Goal: Task Accomplishment & Management: Use online tool/utility

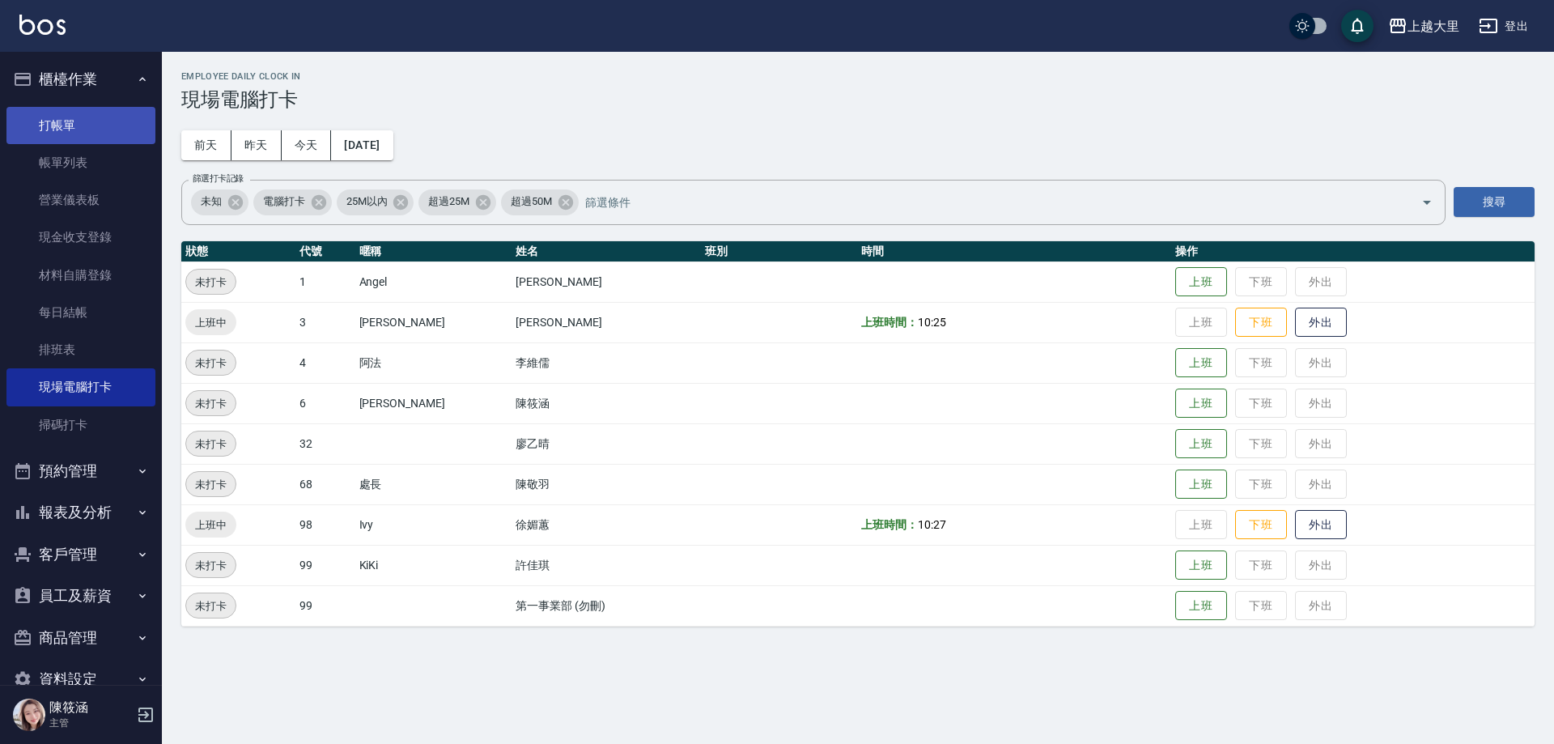
click at [98, 124] on link "打帳單" at bounding box center [80, 125] width 149 height 37
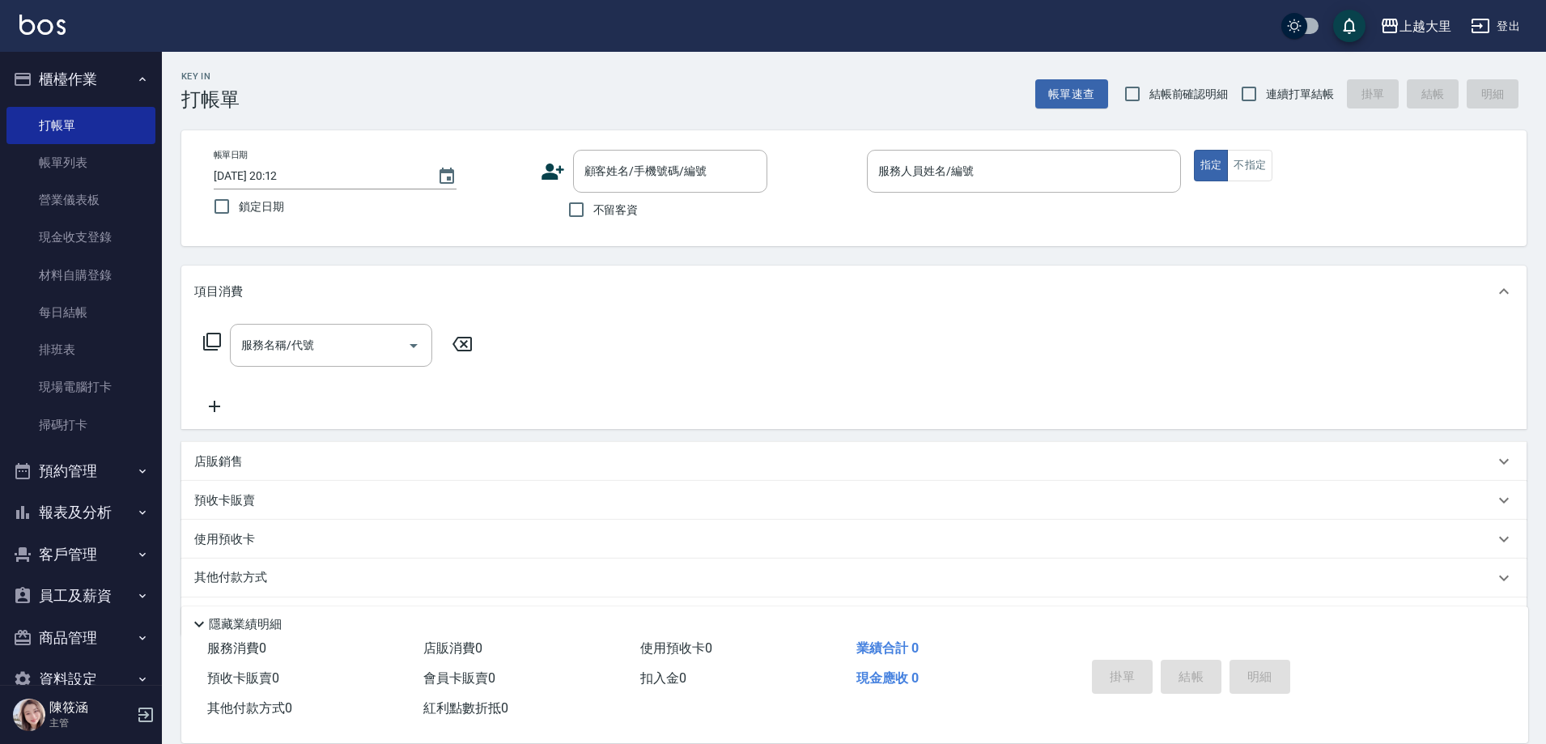
click at [605, 214] on span "不留客資" at bounding box center [615, 210] width 45 height 17
click at [593, 214] on input "不留客資" at bounding box center [576, 210] width 34 height 34
checkbox input "true"
click at [1243, 95] on input "連續打單結帳" at bounding box center [1249, 94] width 34 height 34
checkbox input "true"
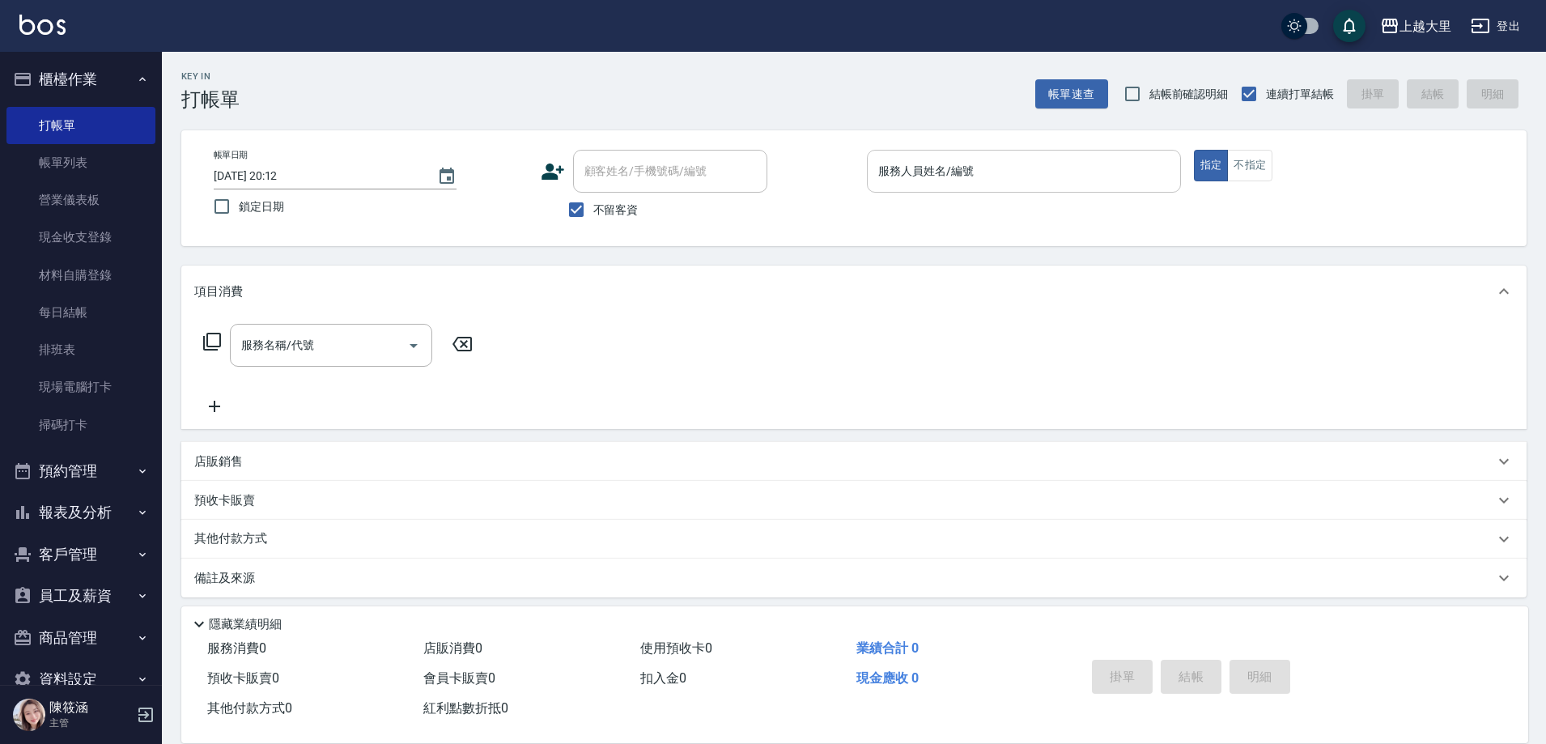
click at [977, 174] on input "服務人員姓名/編號" at bounding box center [1023, 171] width 299 height 28
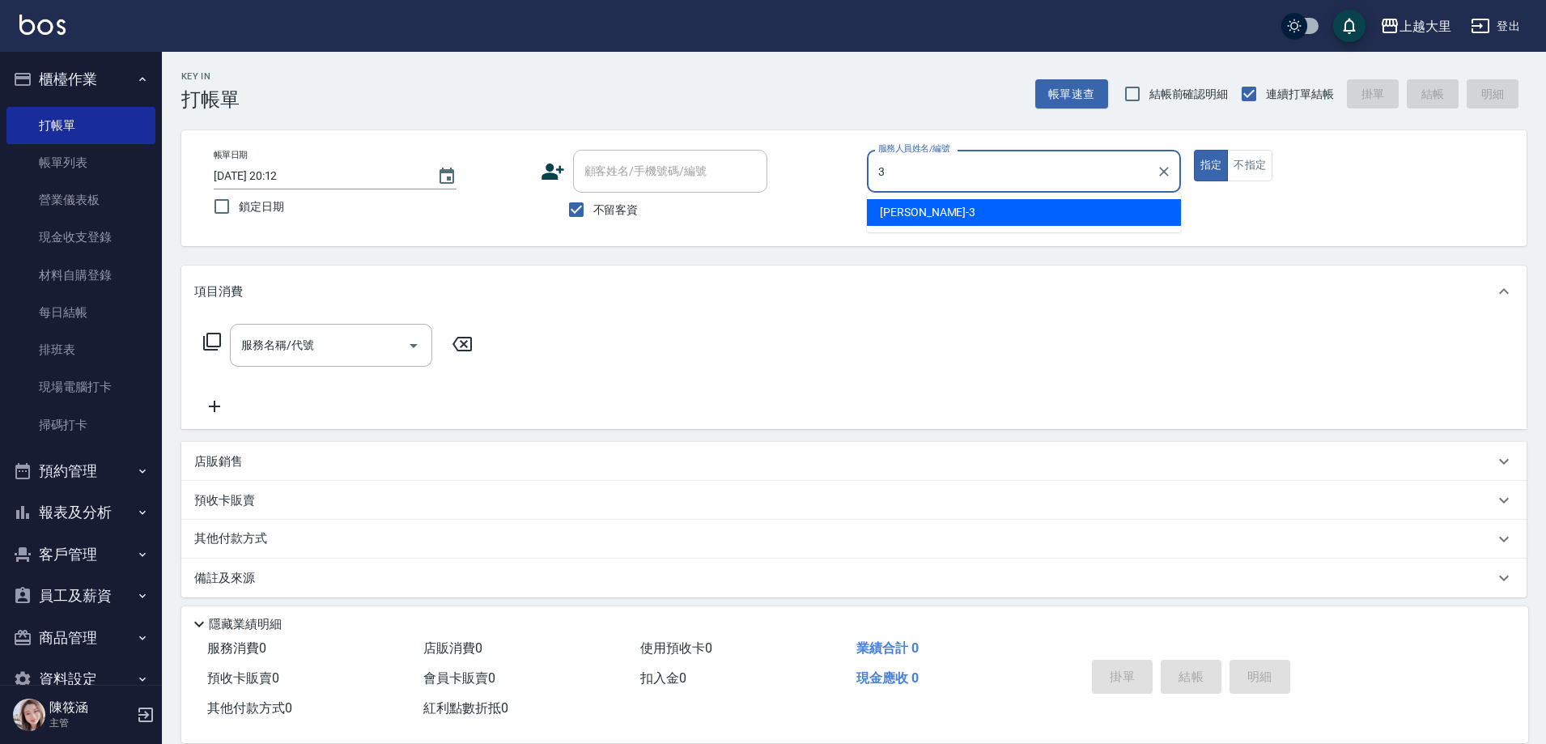
type input "Joanna喬安娜-3"
type button "true"
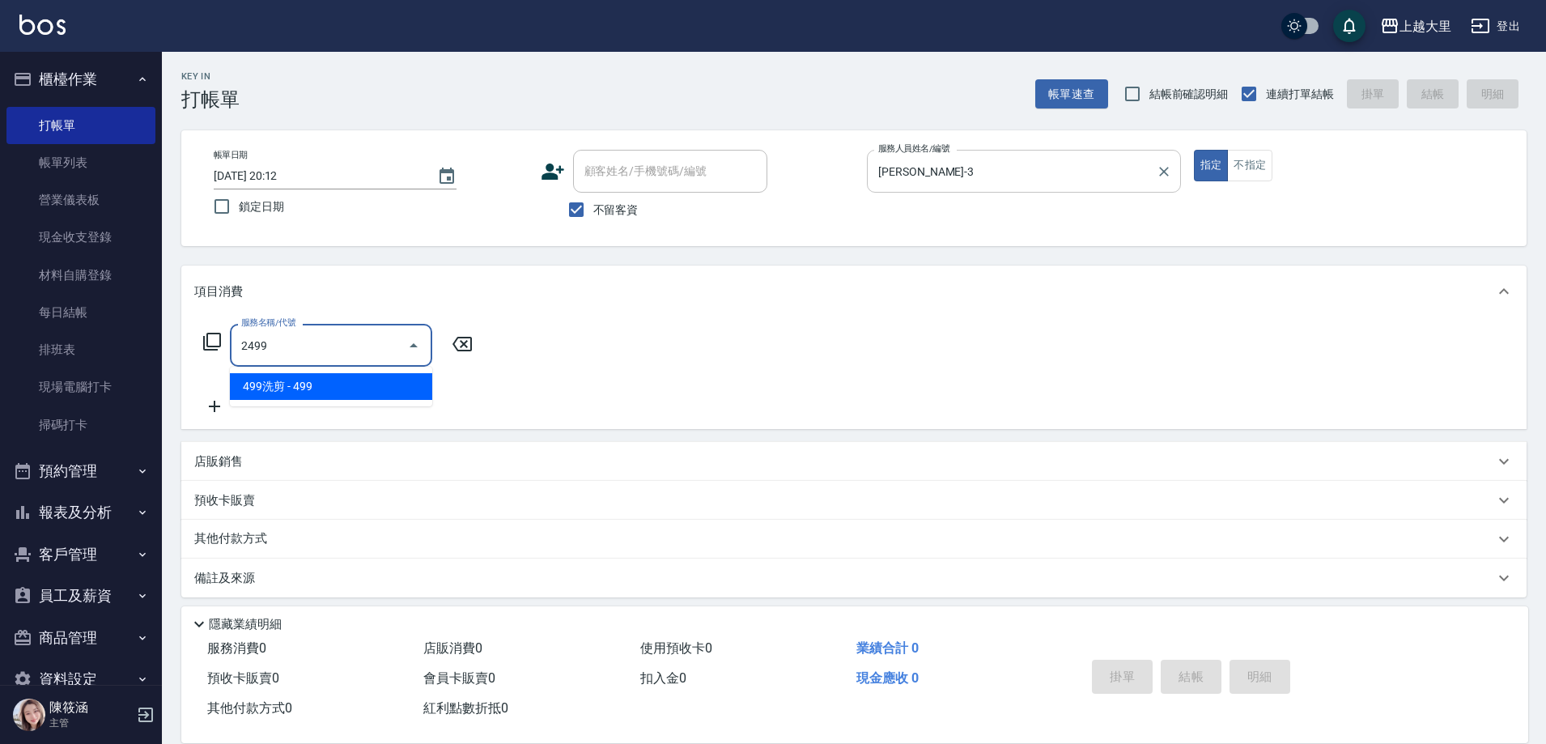
type input "499洗剪(2499)"
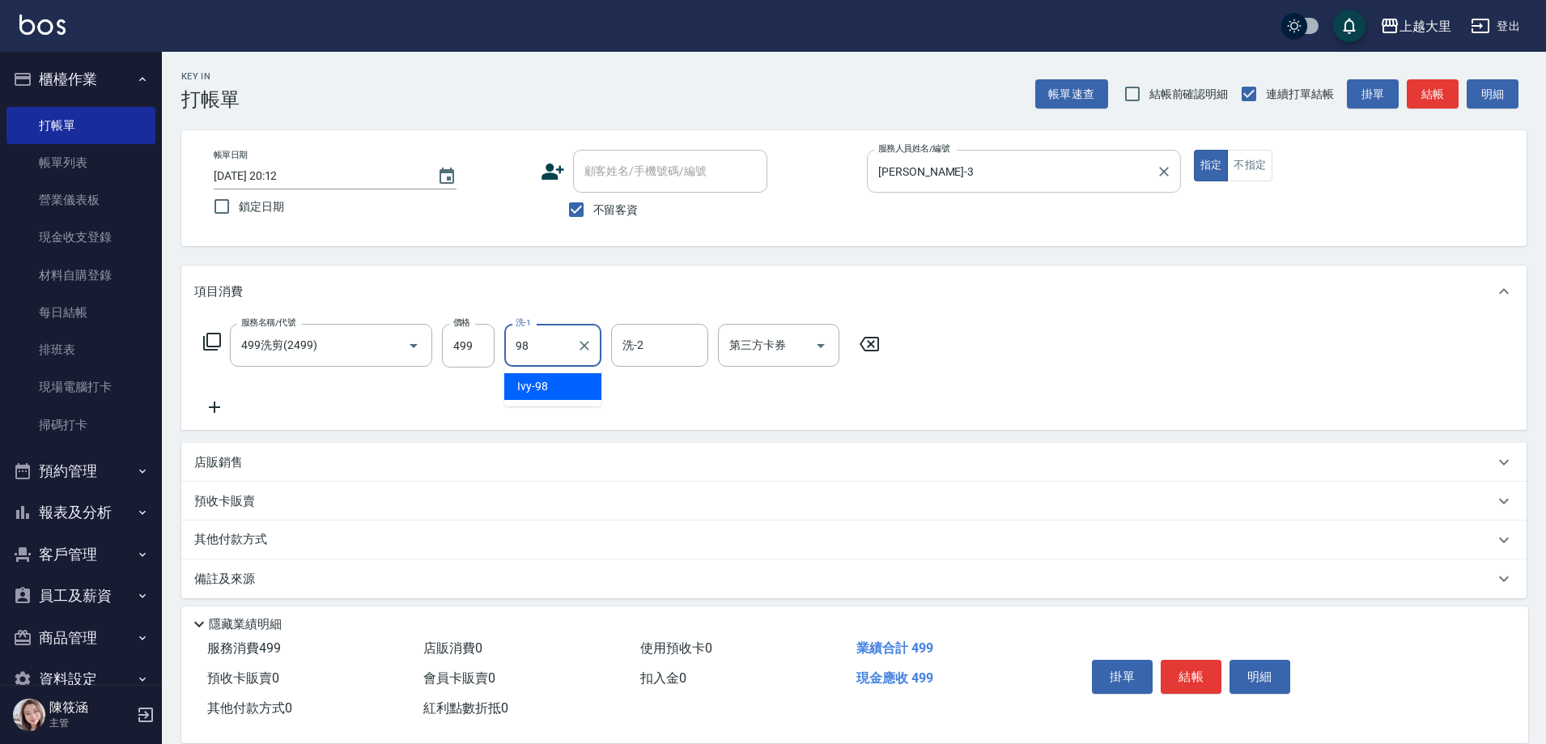
type input "Ivy-98"
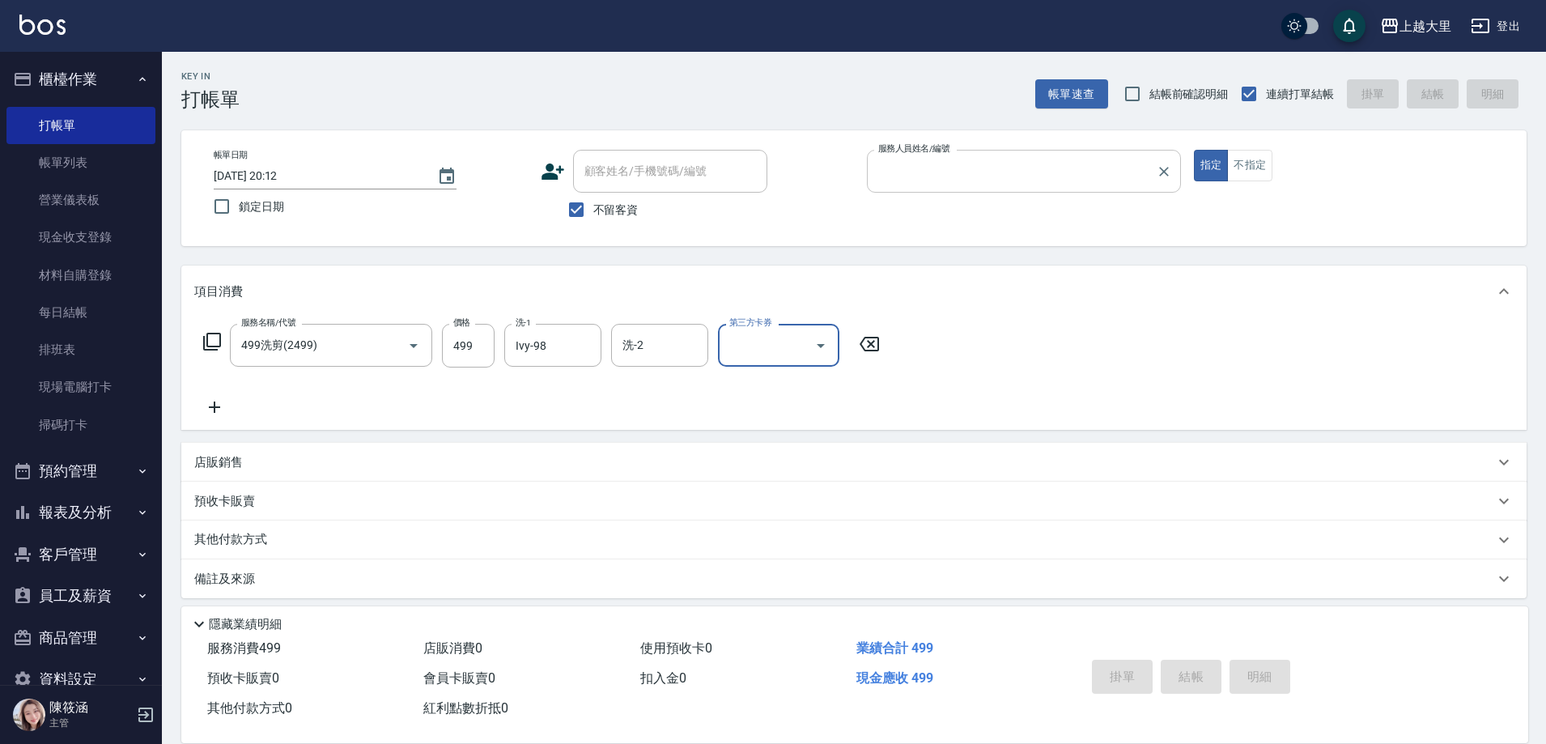
type input "3"
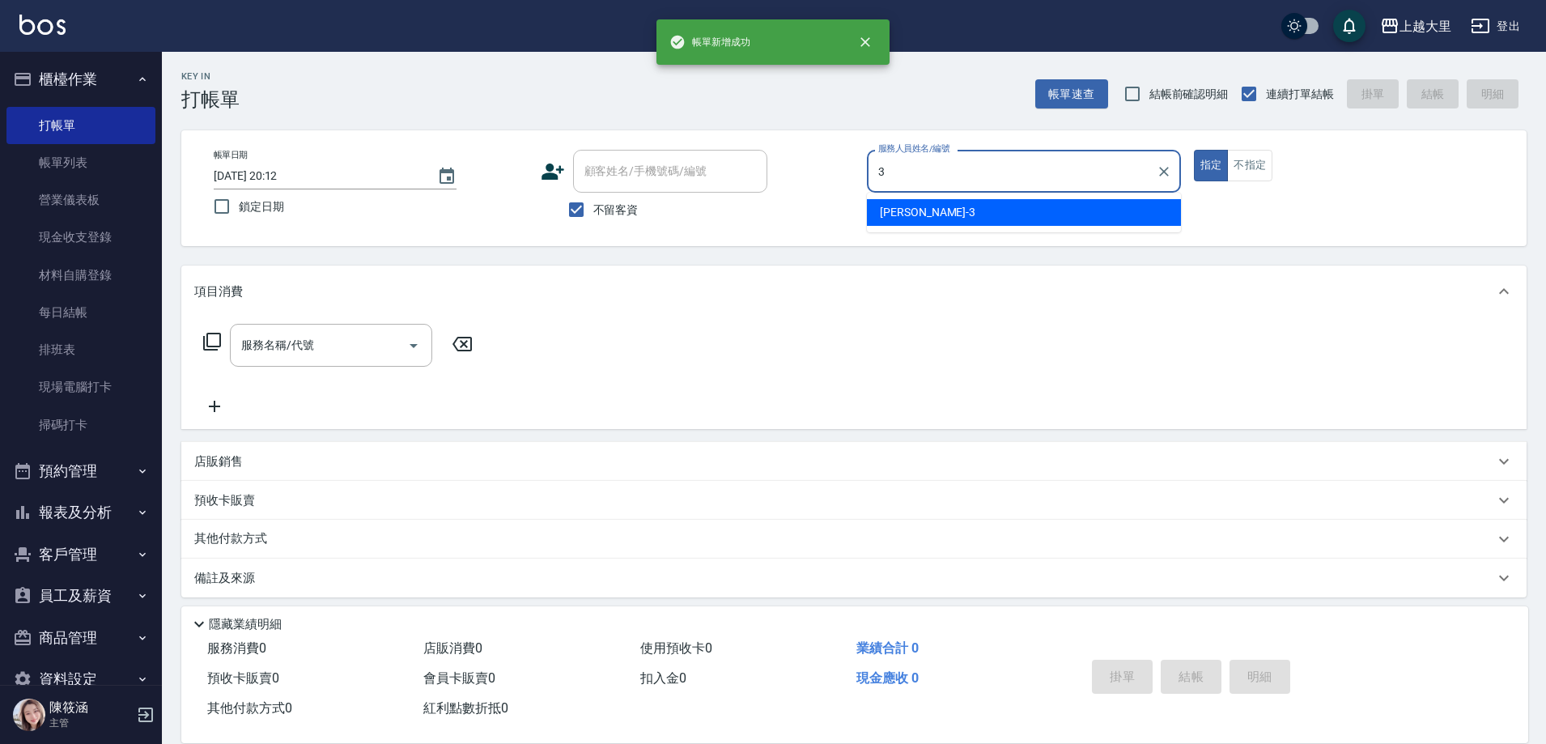
type input "Joanna喬安娜-3"
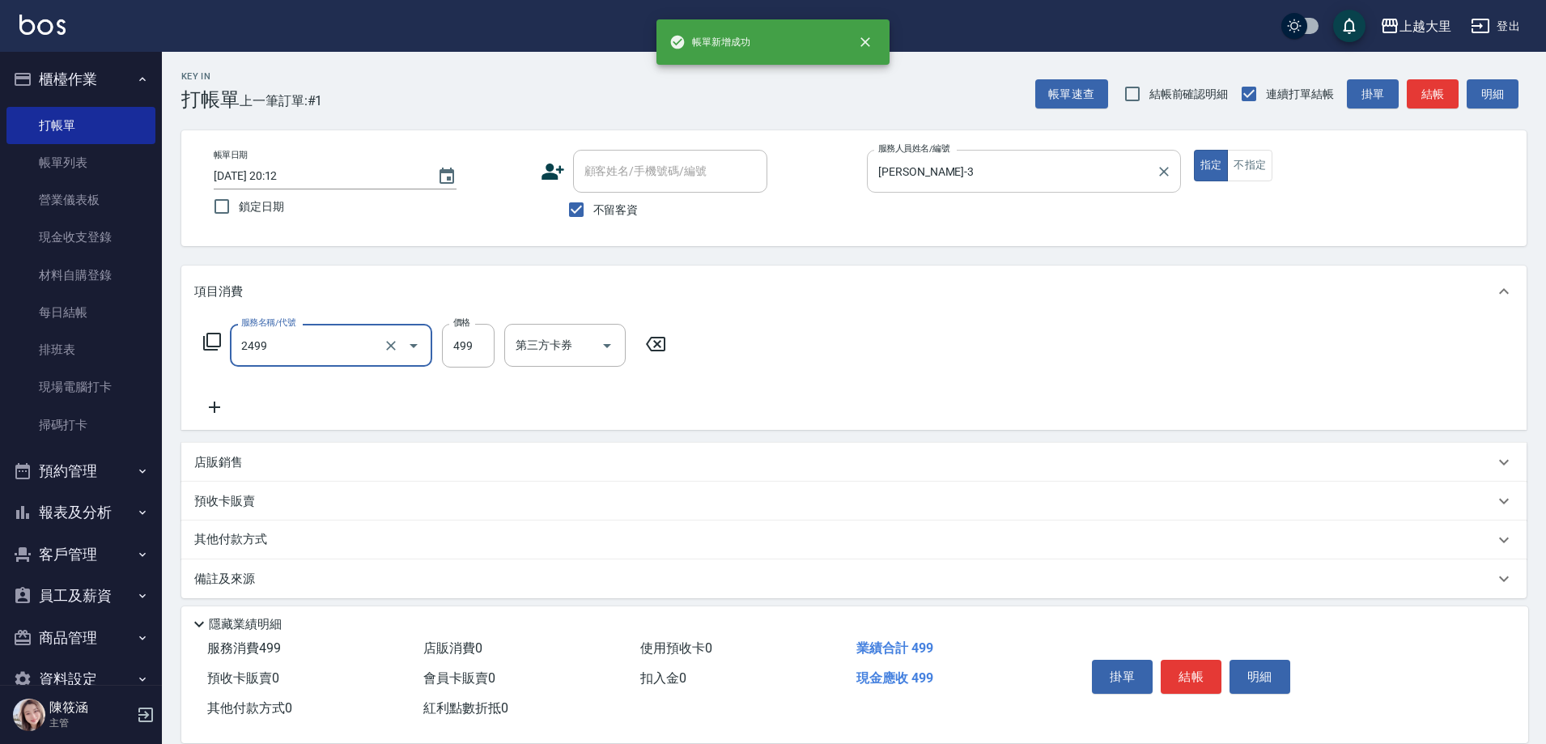
type input "499洗剪(2499)"
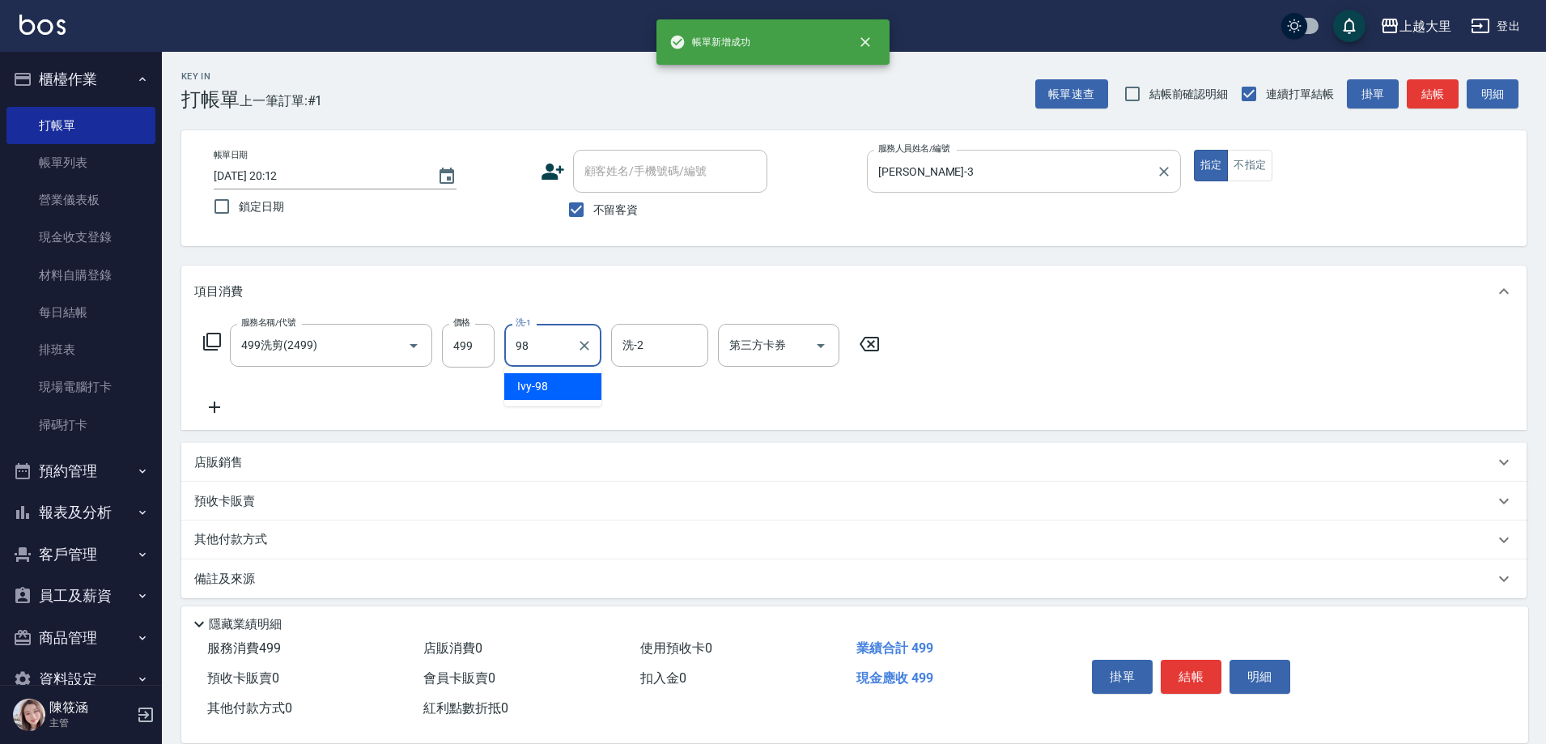
type input "Ivy-98"
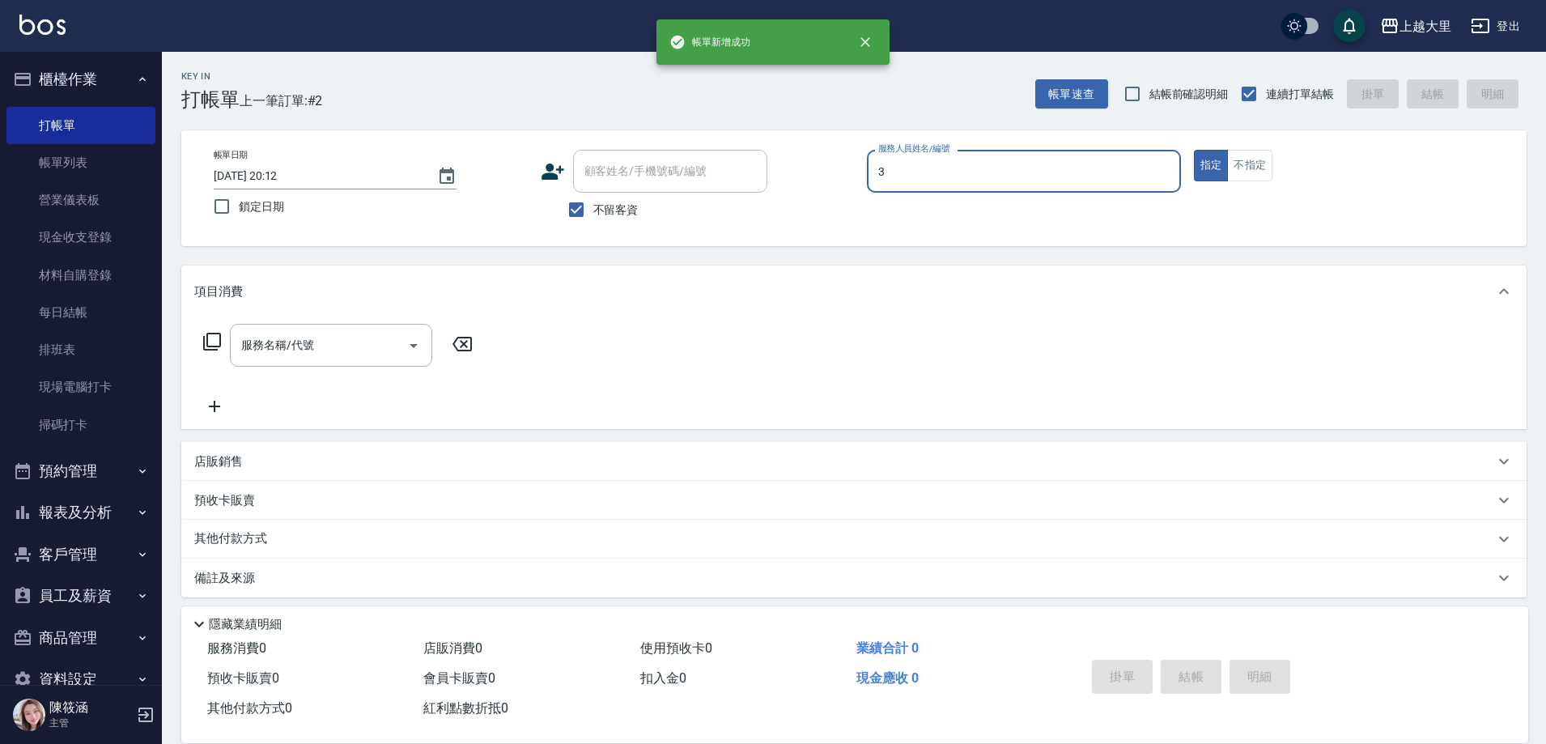
type input "Joanna喬安娜-3"
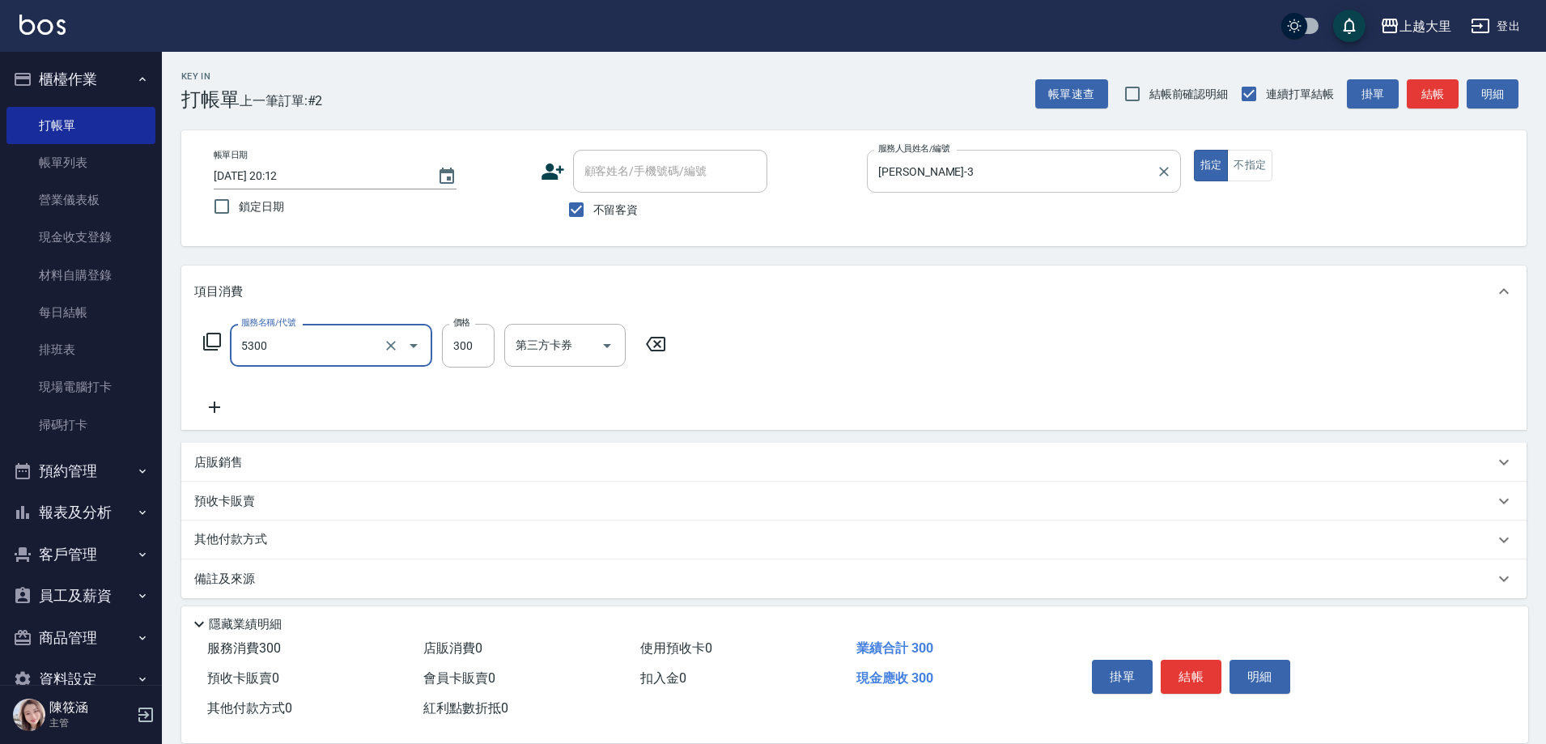
type input "護髮-300(5300)"
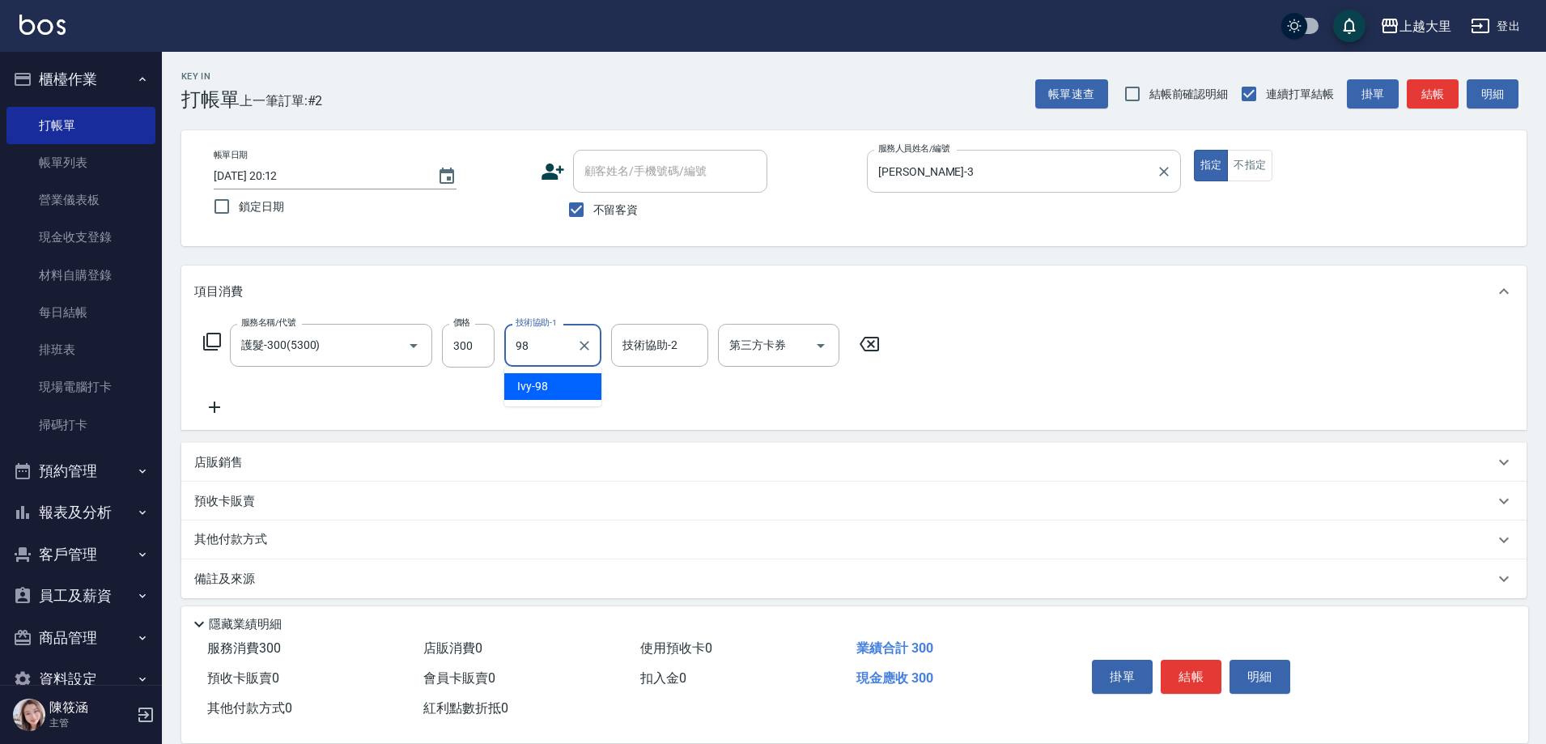
type input "Ivy-98"
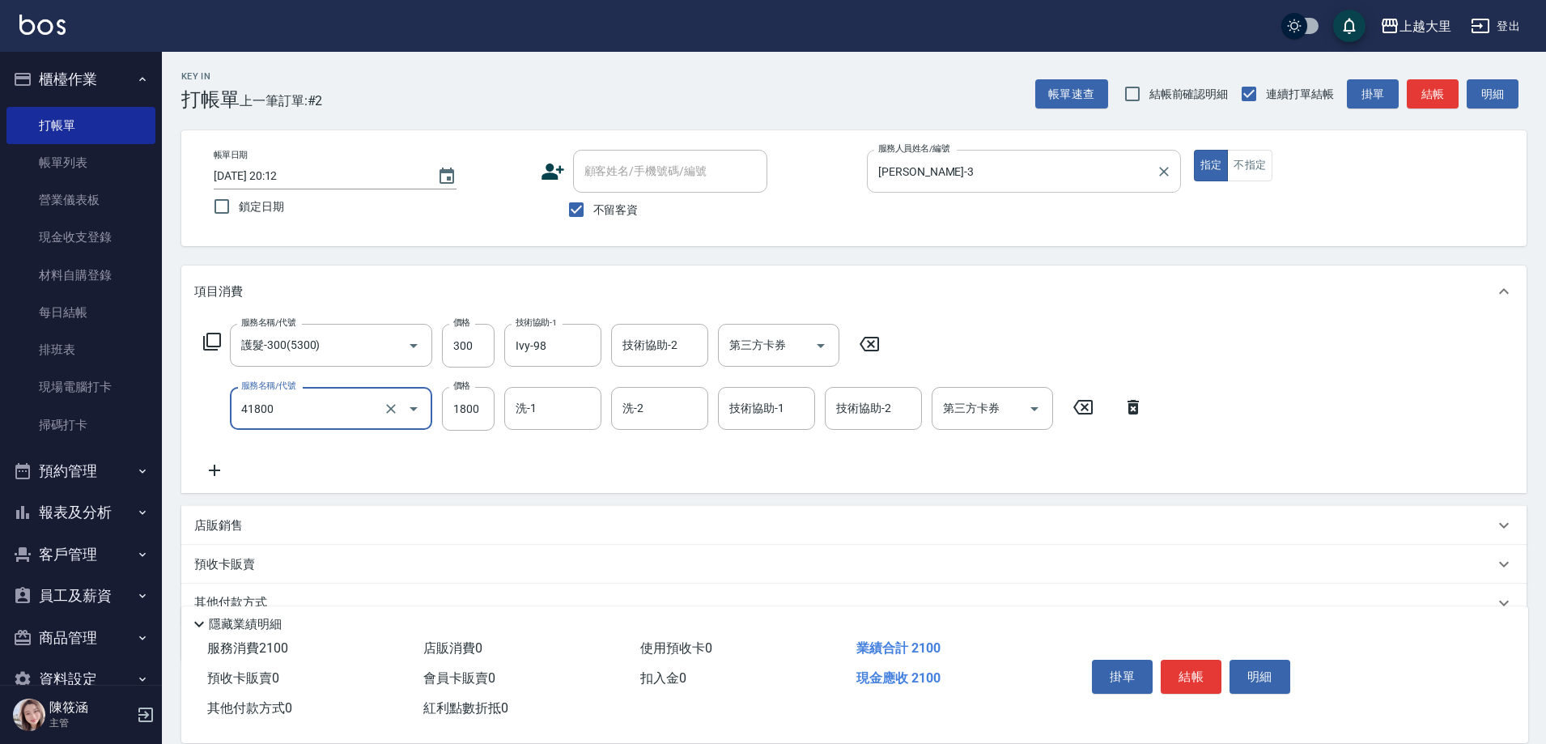
type input "染女L1800(41800)"
type input "Ivy-98"
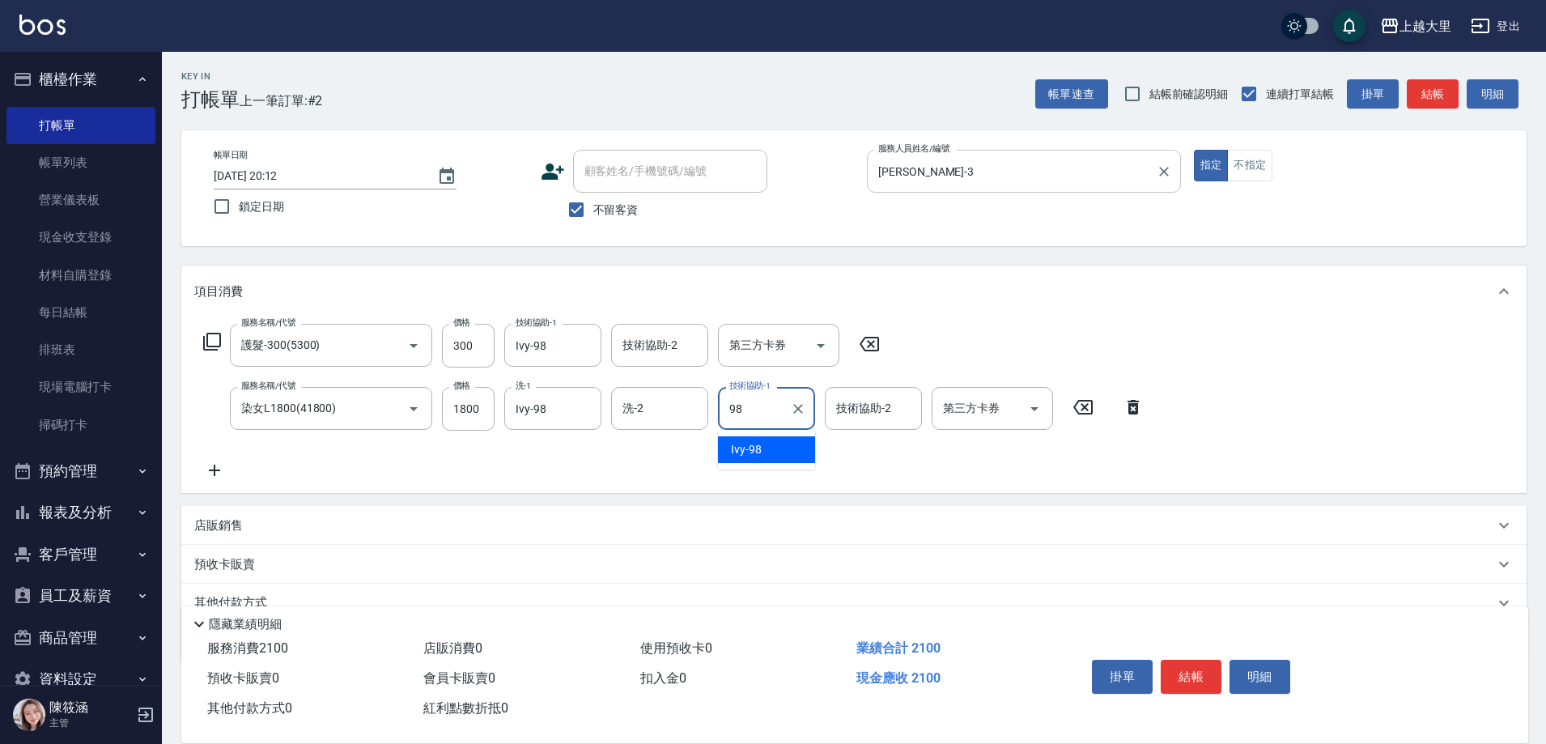
type input "Ivy-98"
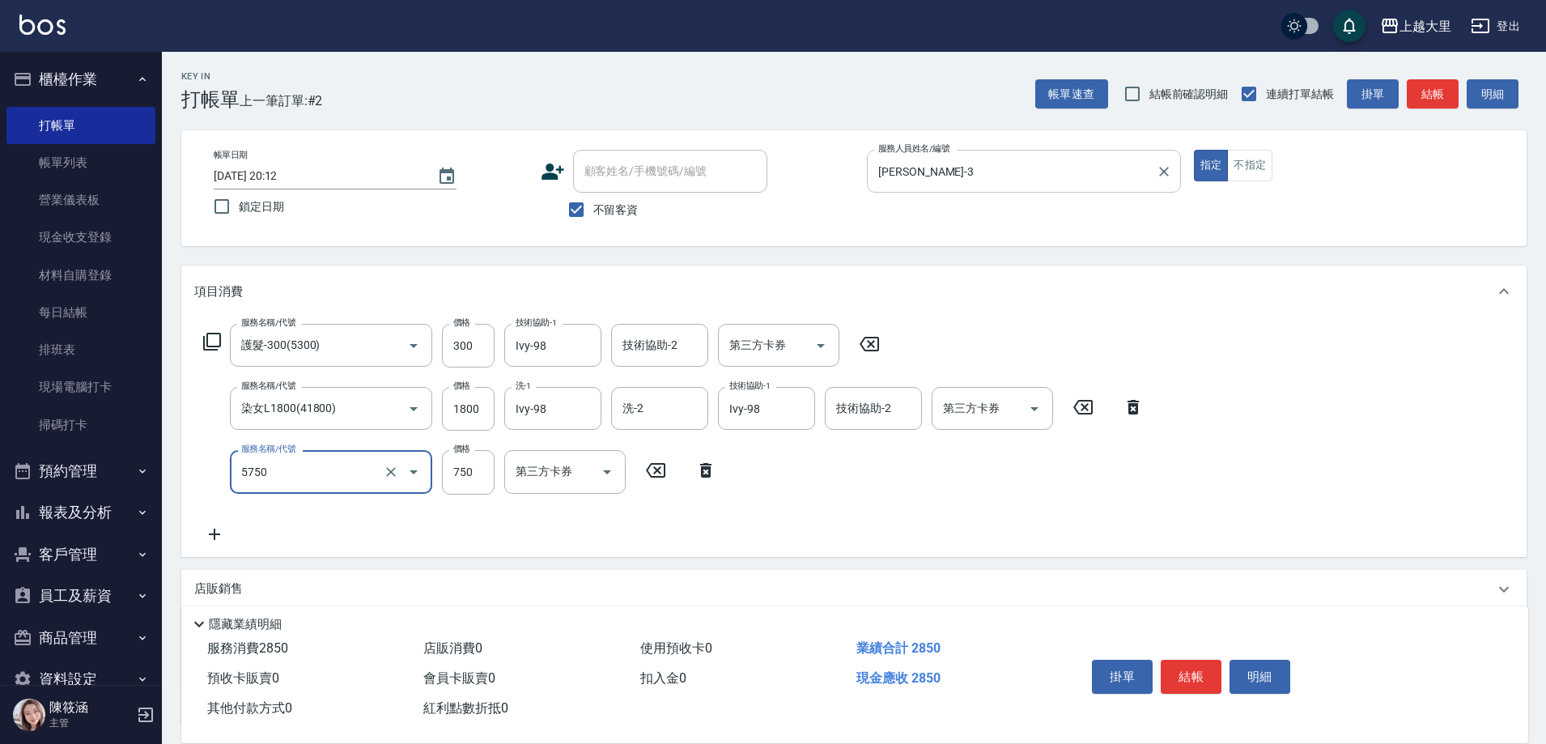
type input "護髮-750(5750)"
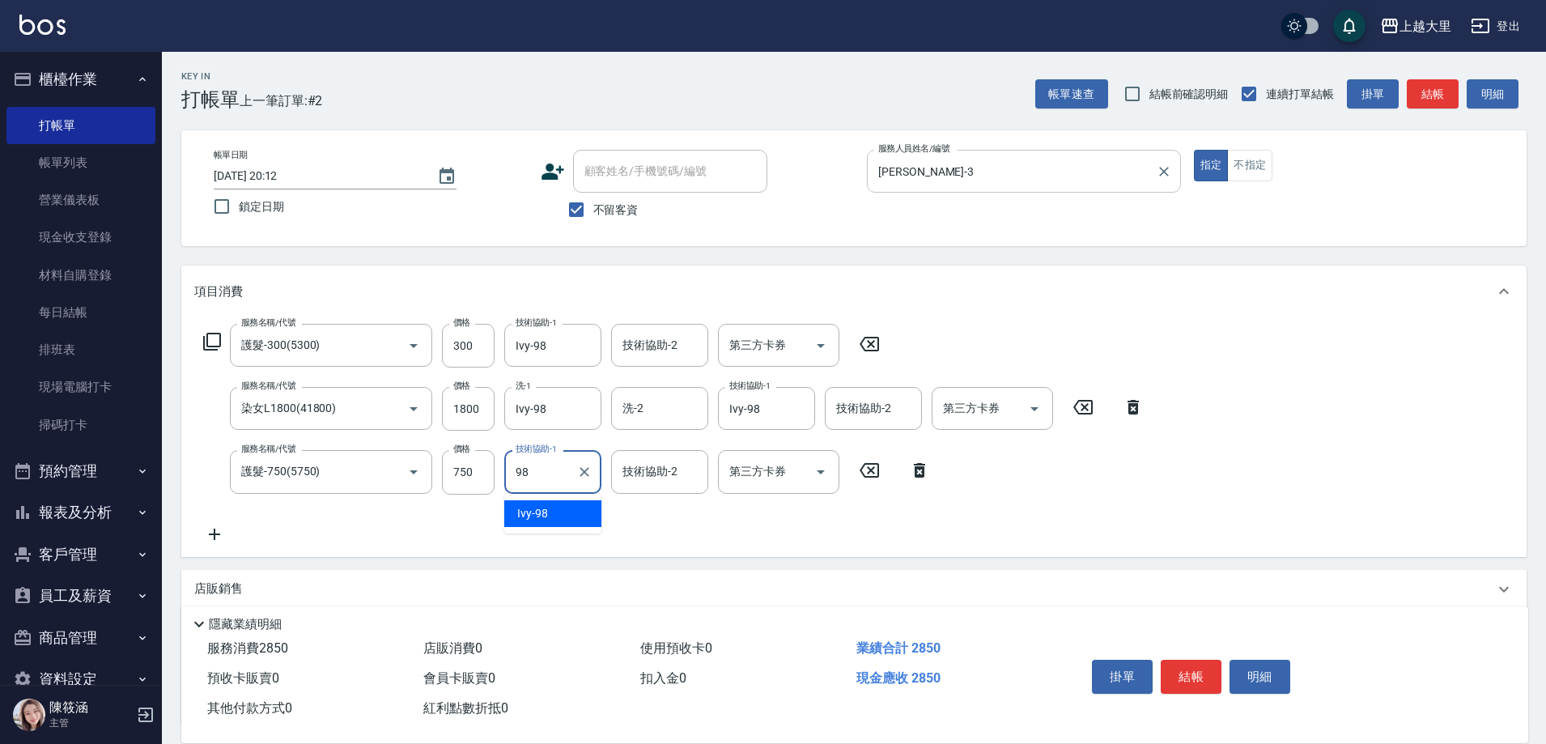
type input "Ivy-98"
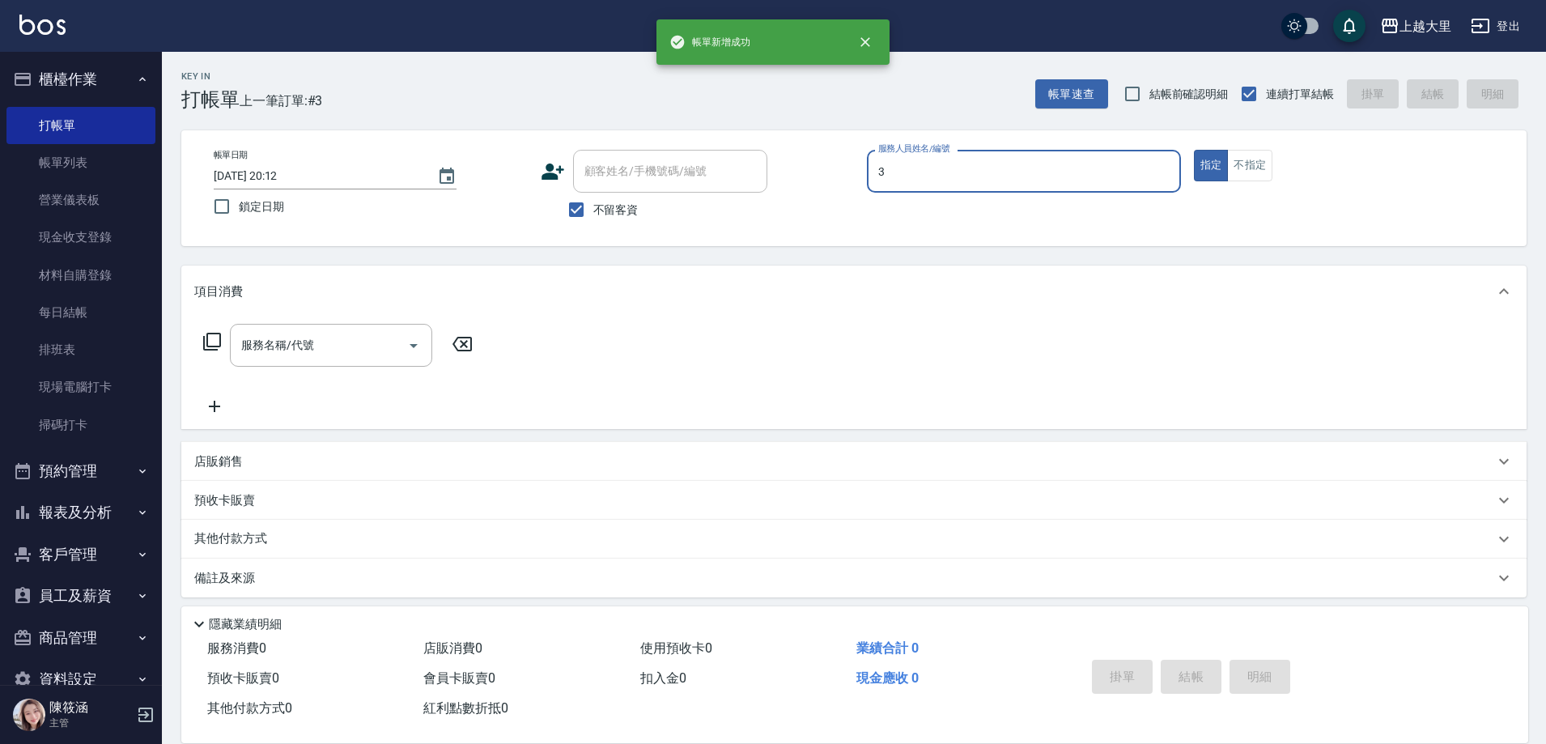
type input "Joanna喬安娜-3"
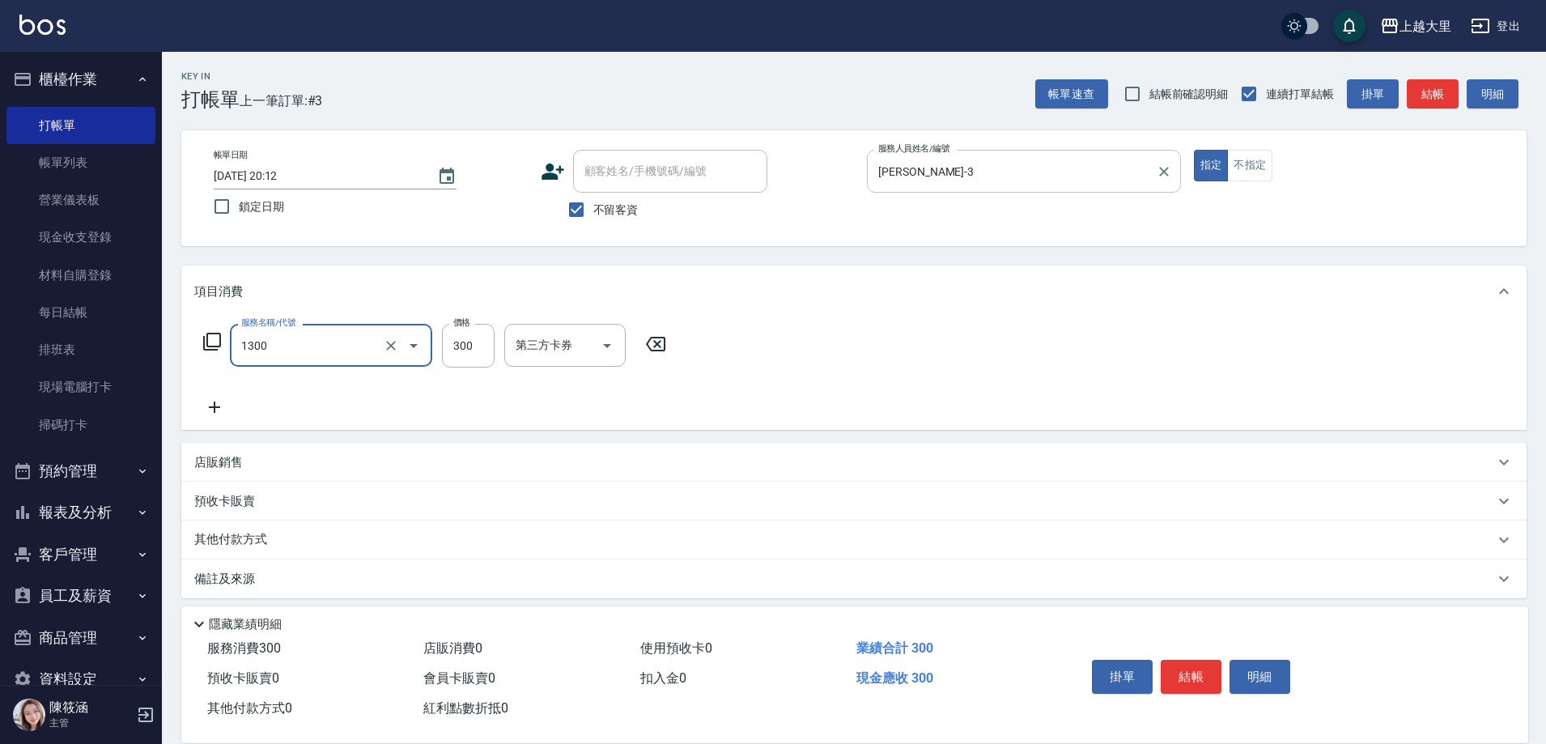
type input "健康洗髮(1300)"
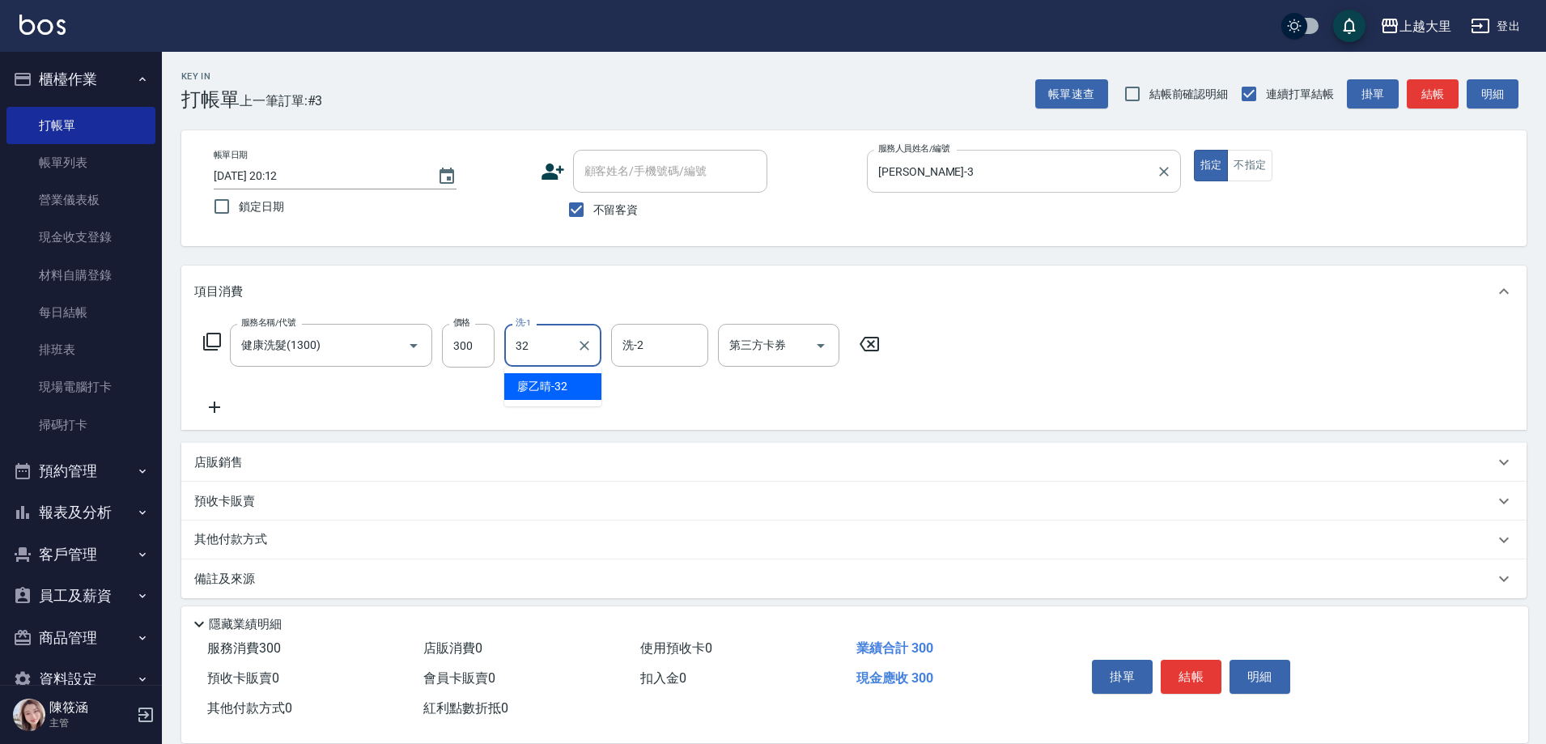
type input "廖乙晴-32"
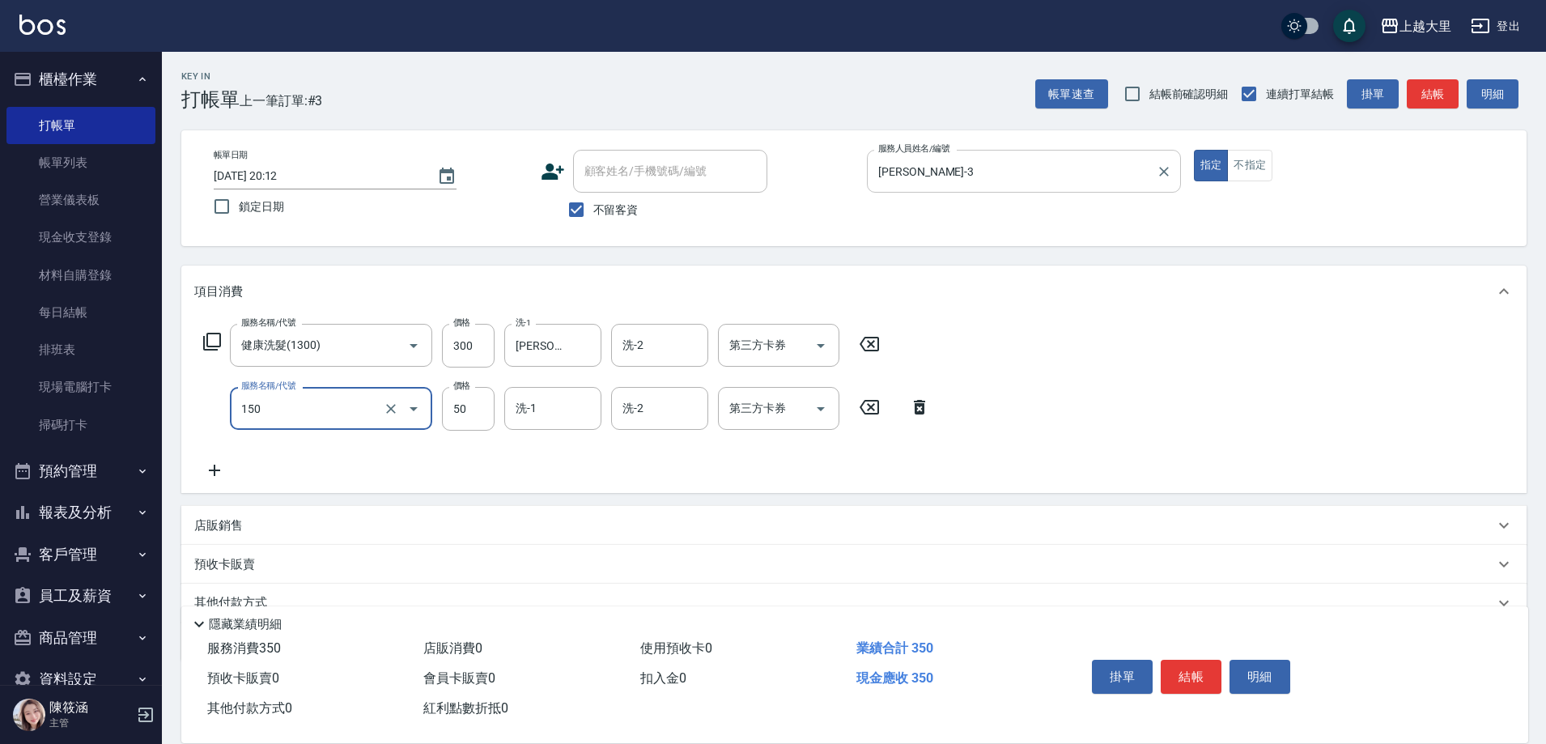
type input "精油50(150)"
type input "廖乙晴-32"
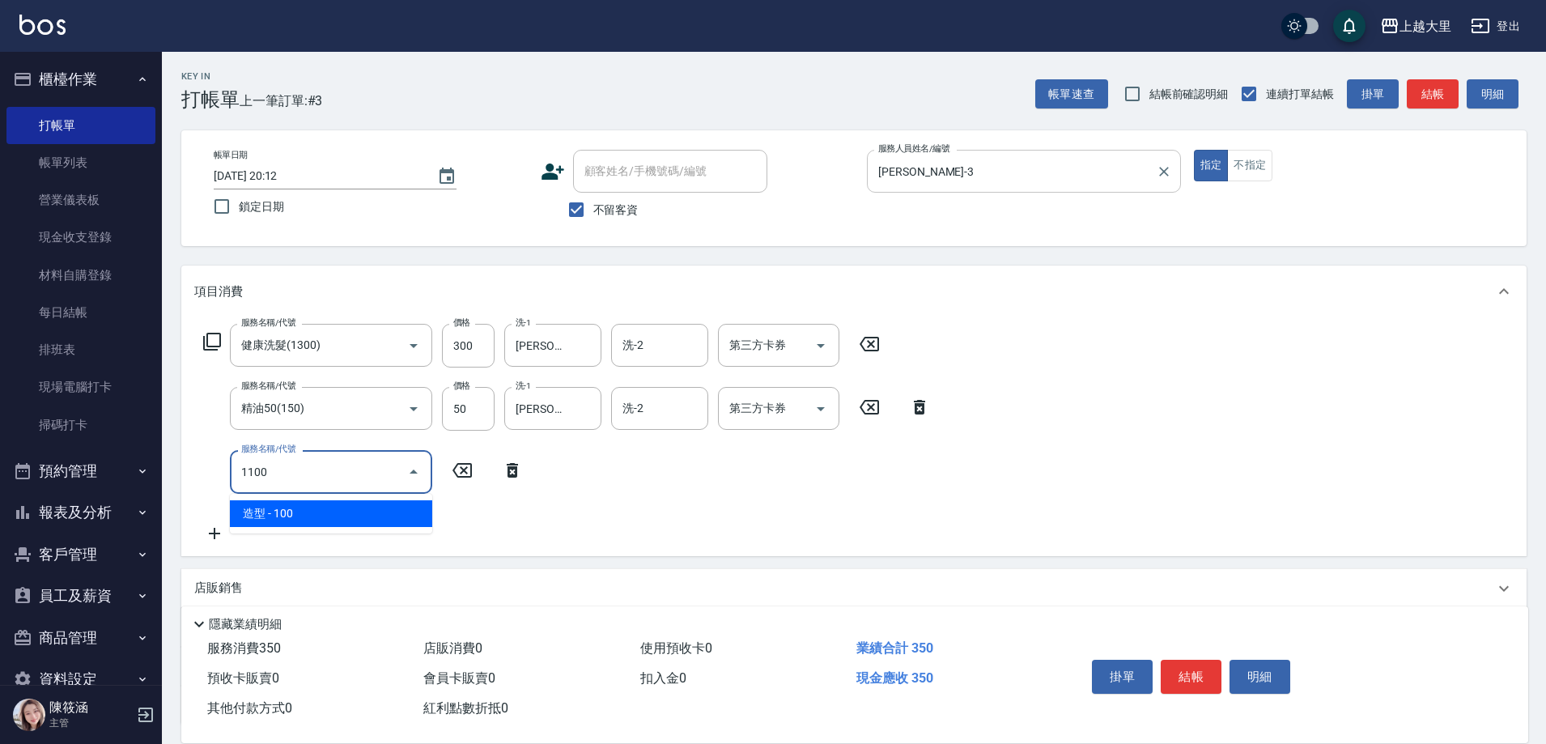
type input "造型(1100)"
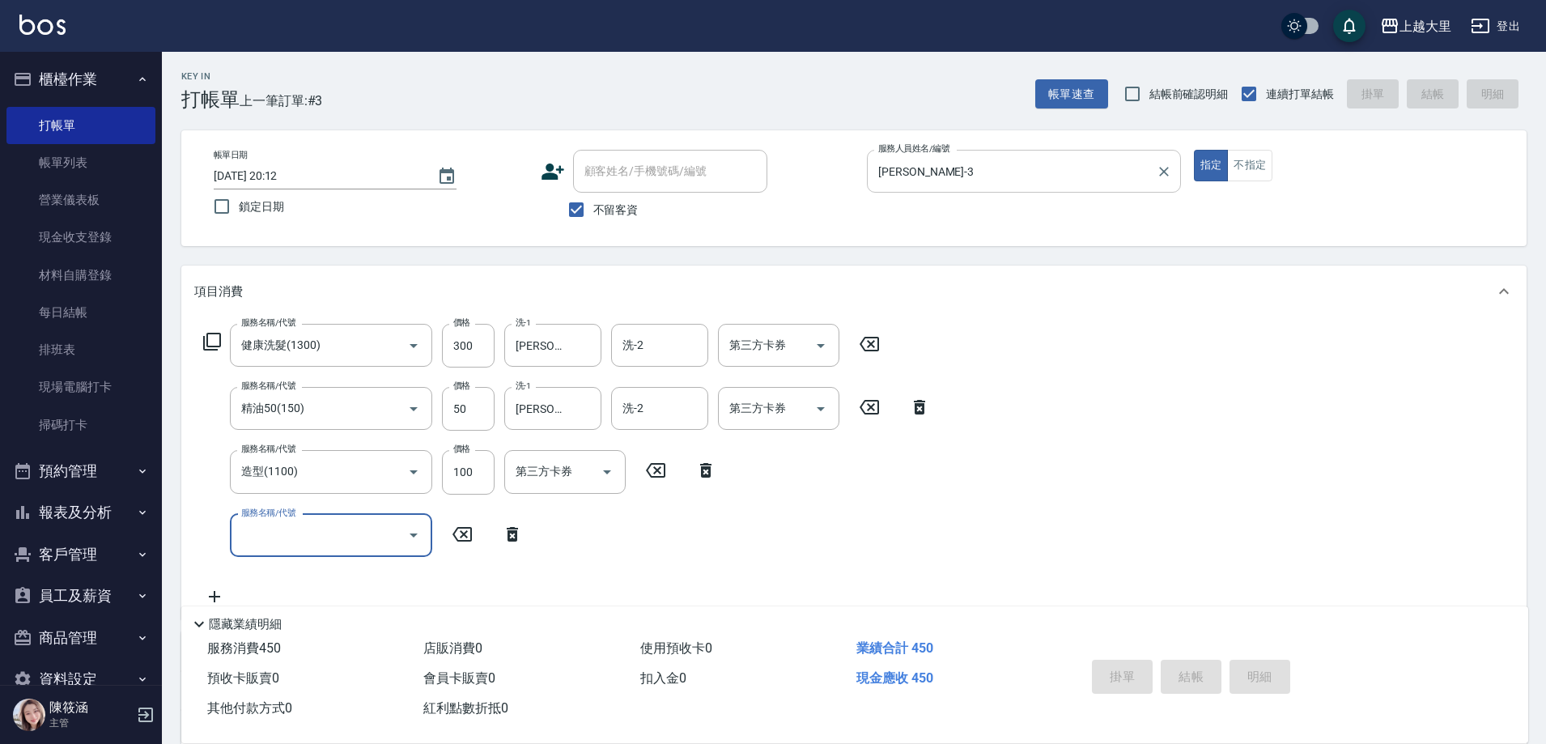
type input "2025/09/18 20:13"
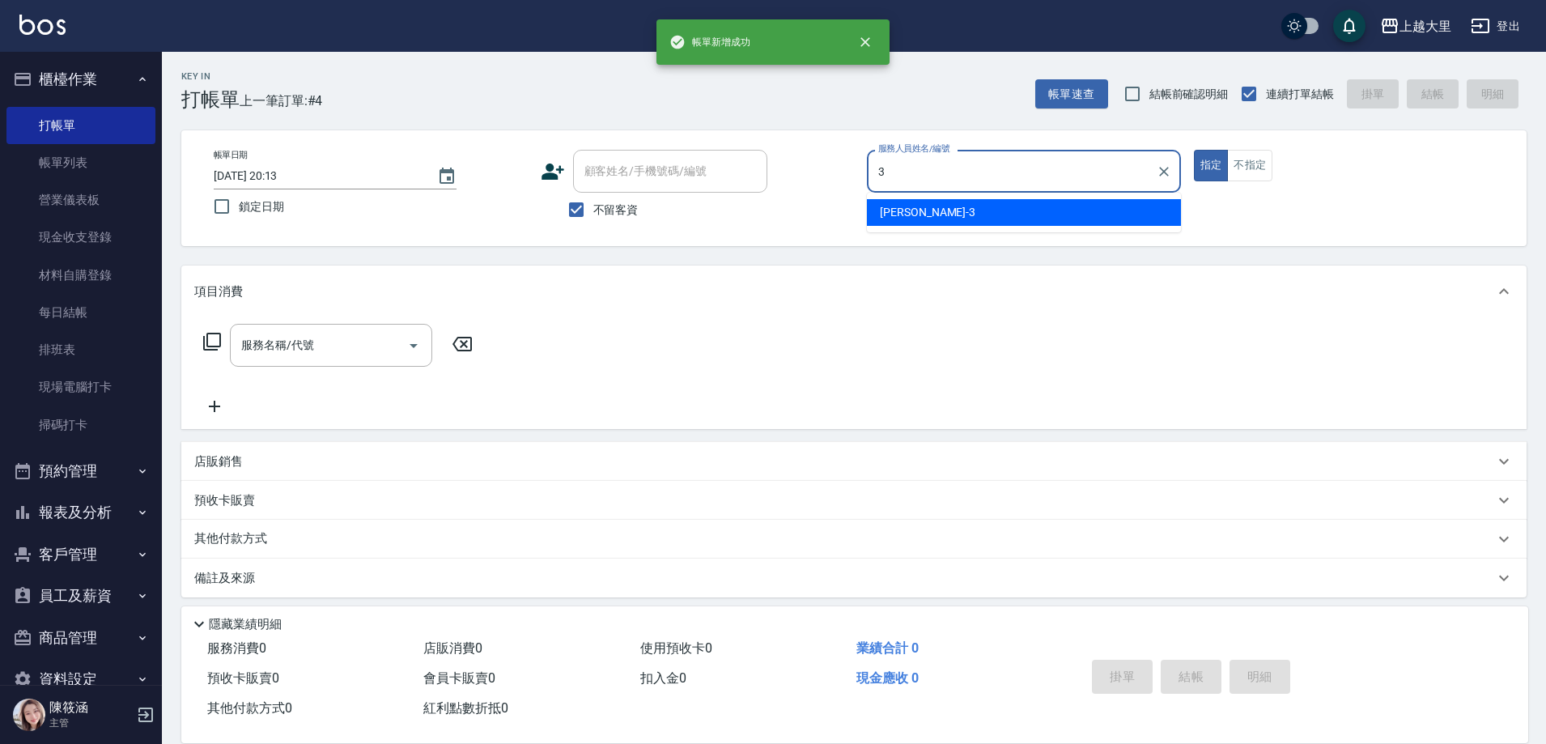
type input "Joanna喬安娜-3"
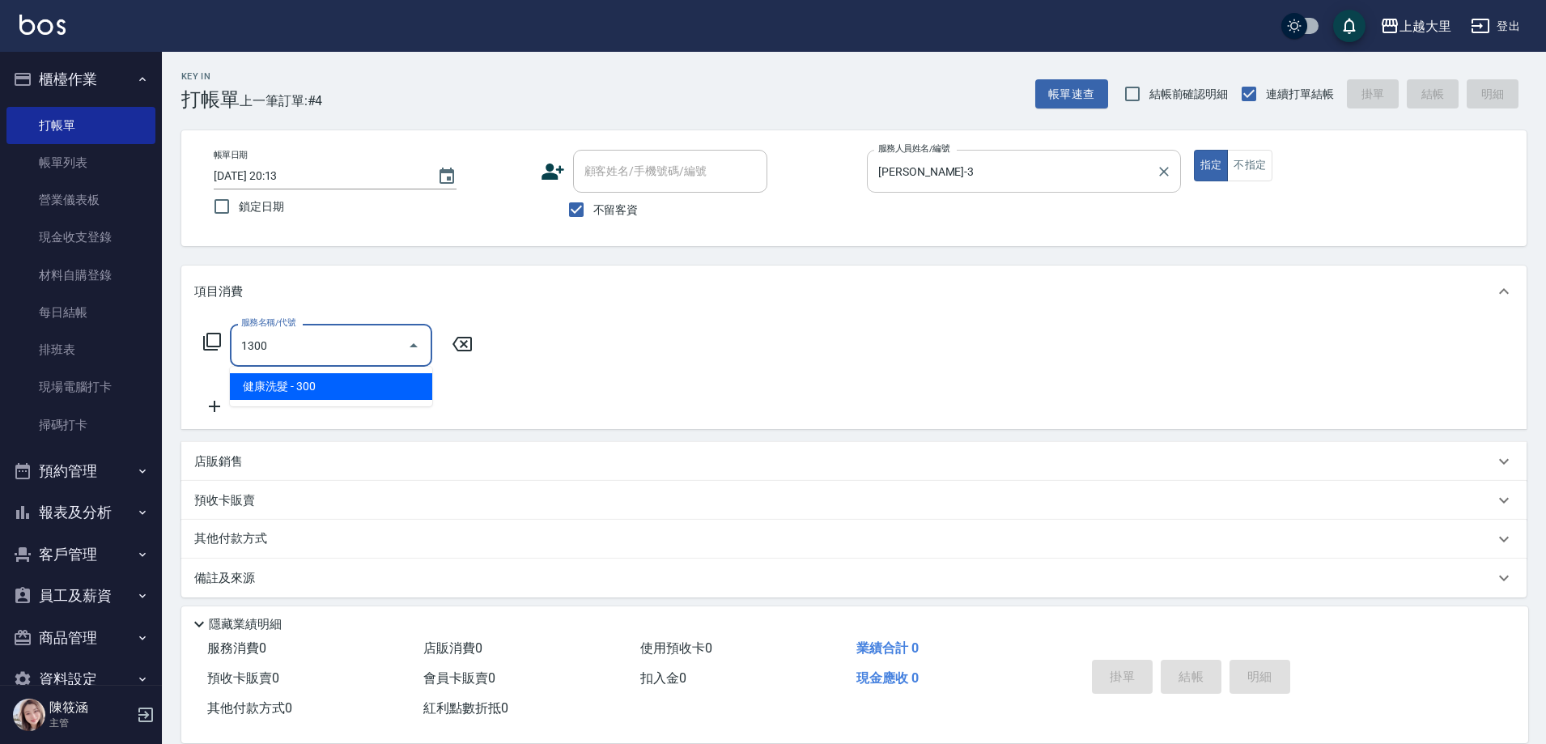
type input "健康洗髮(1300)"
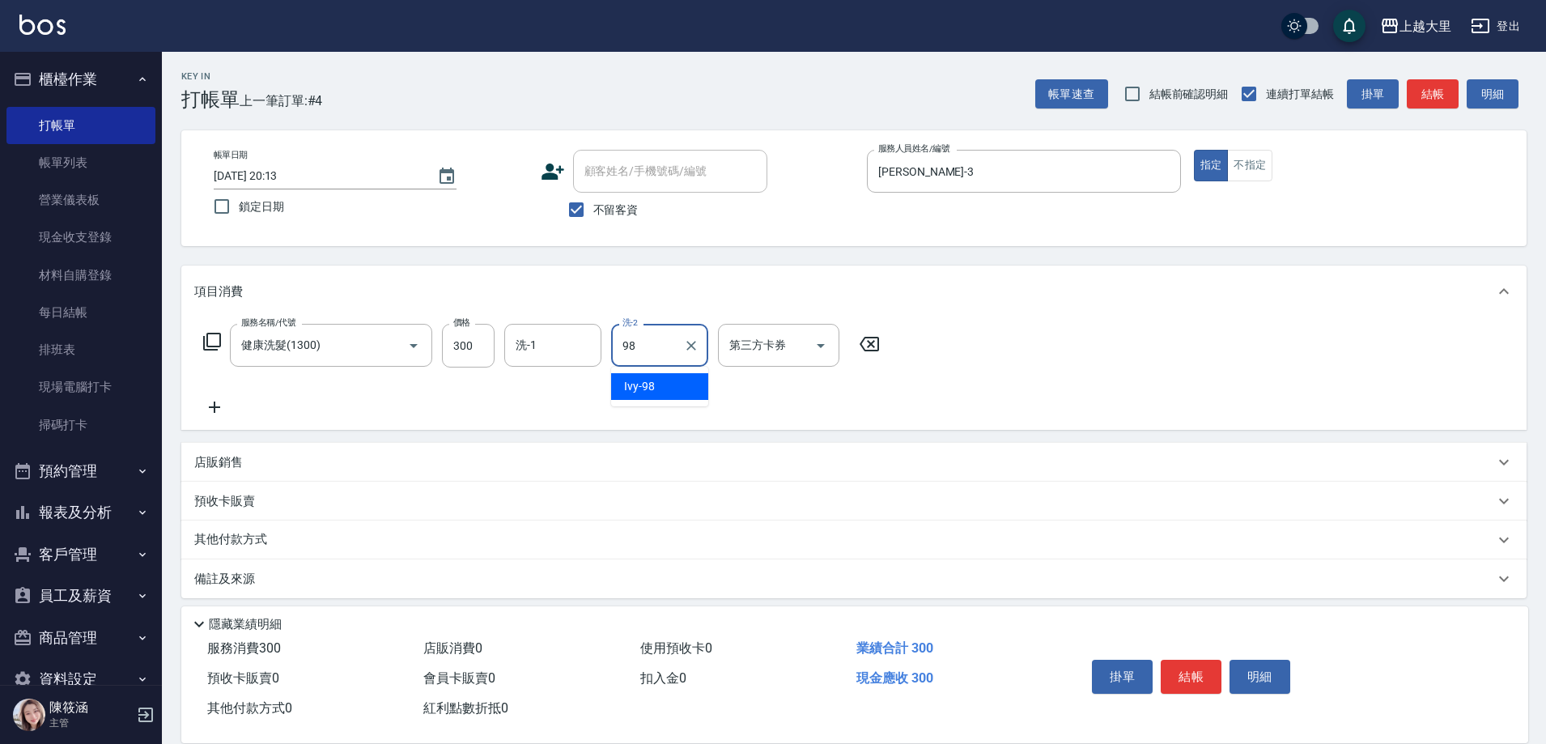
type input "Ivy-98"
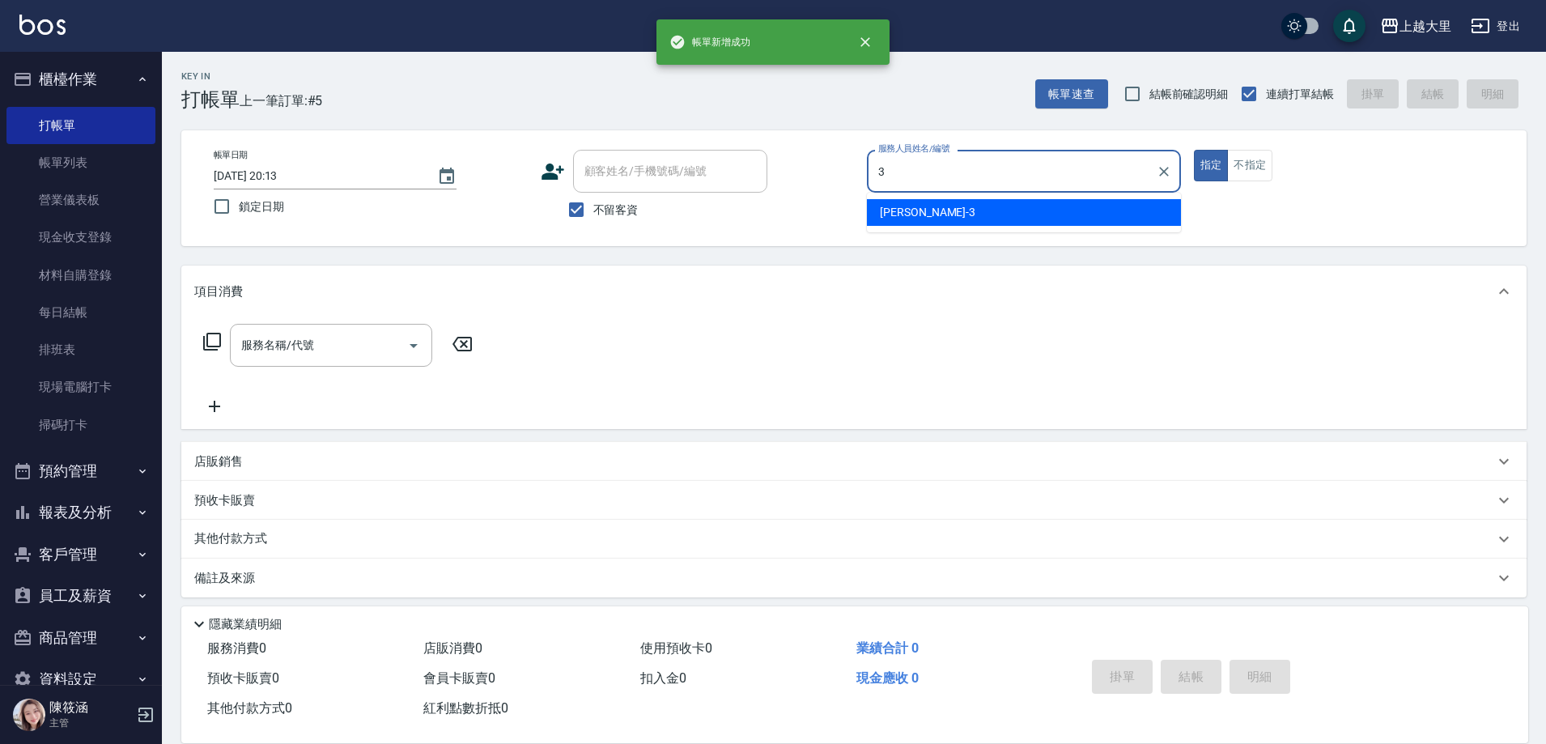
type input "Joanna喬安娜-3"
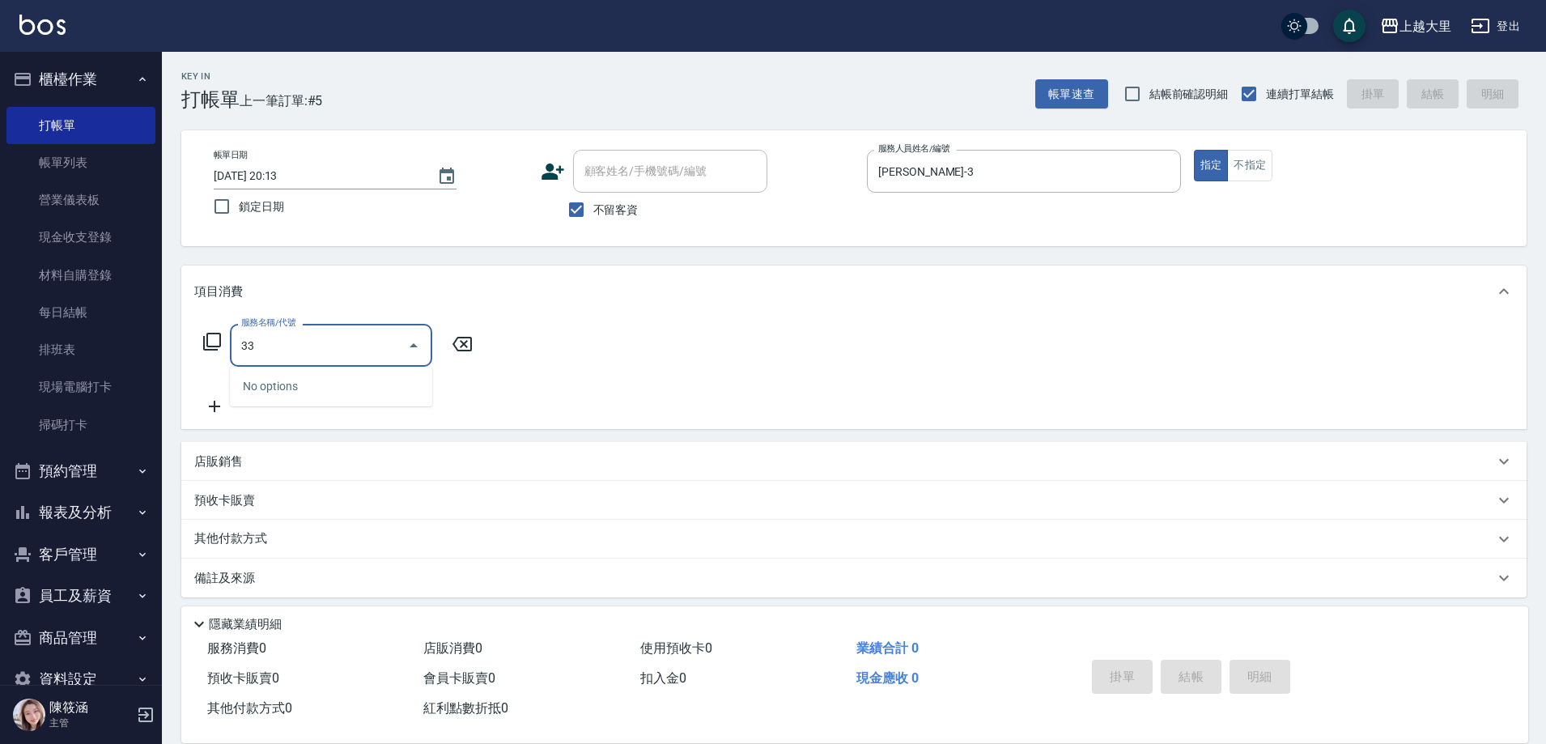
type input "3"
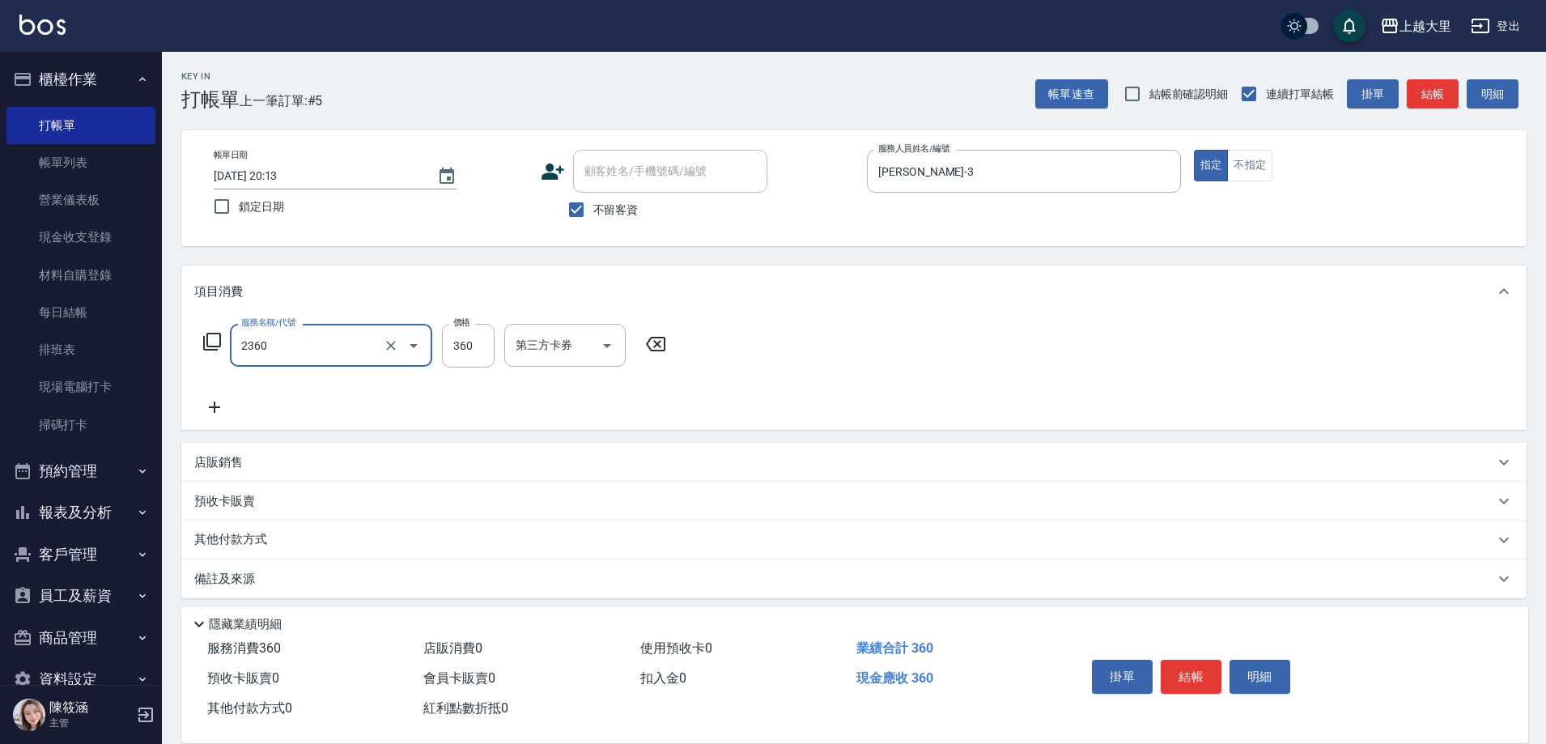
type input "洗+剪360(2360)"
type input "260"
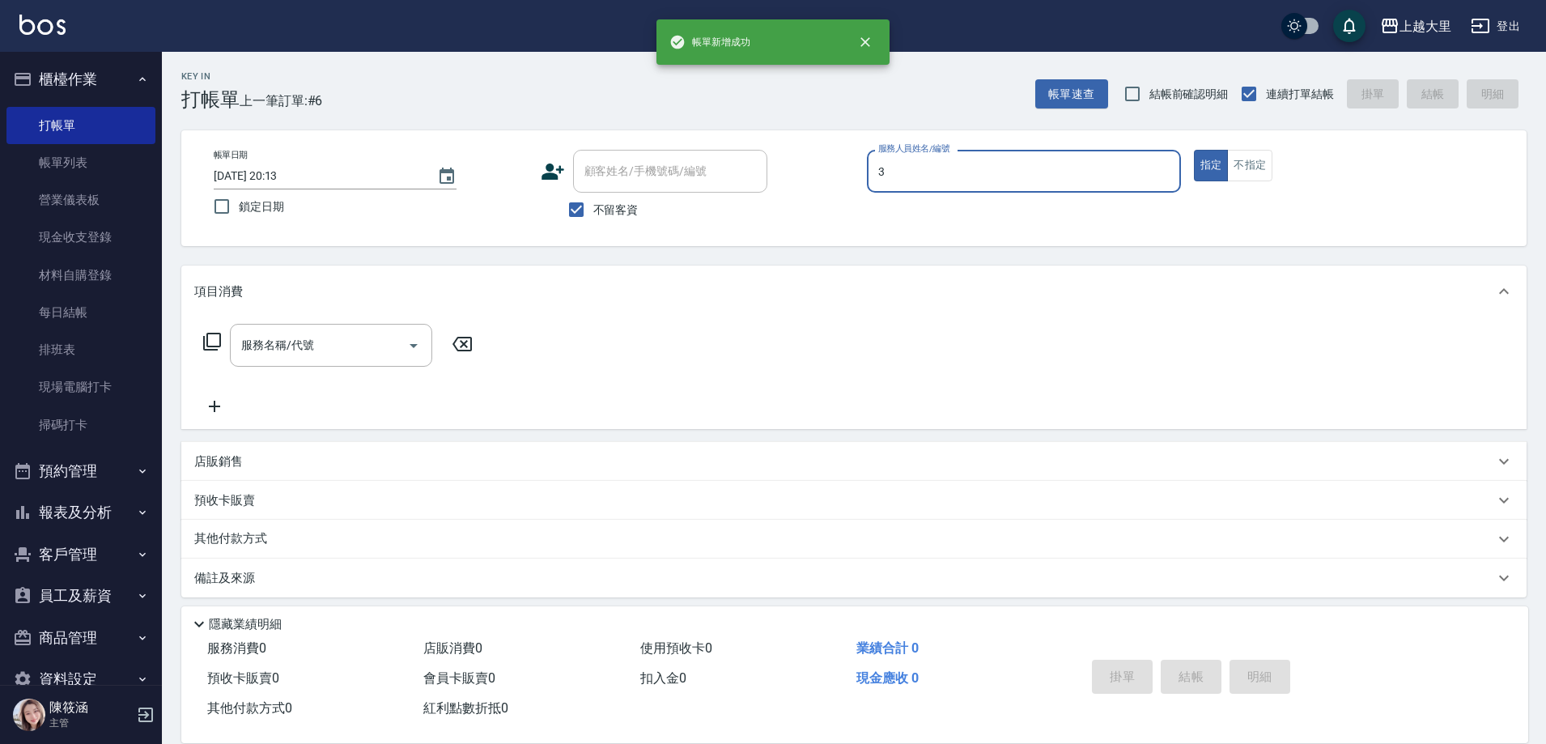
type input "Joanna喬安娜-3"
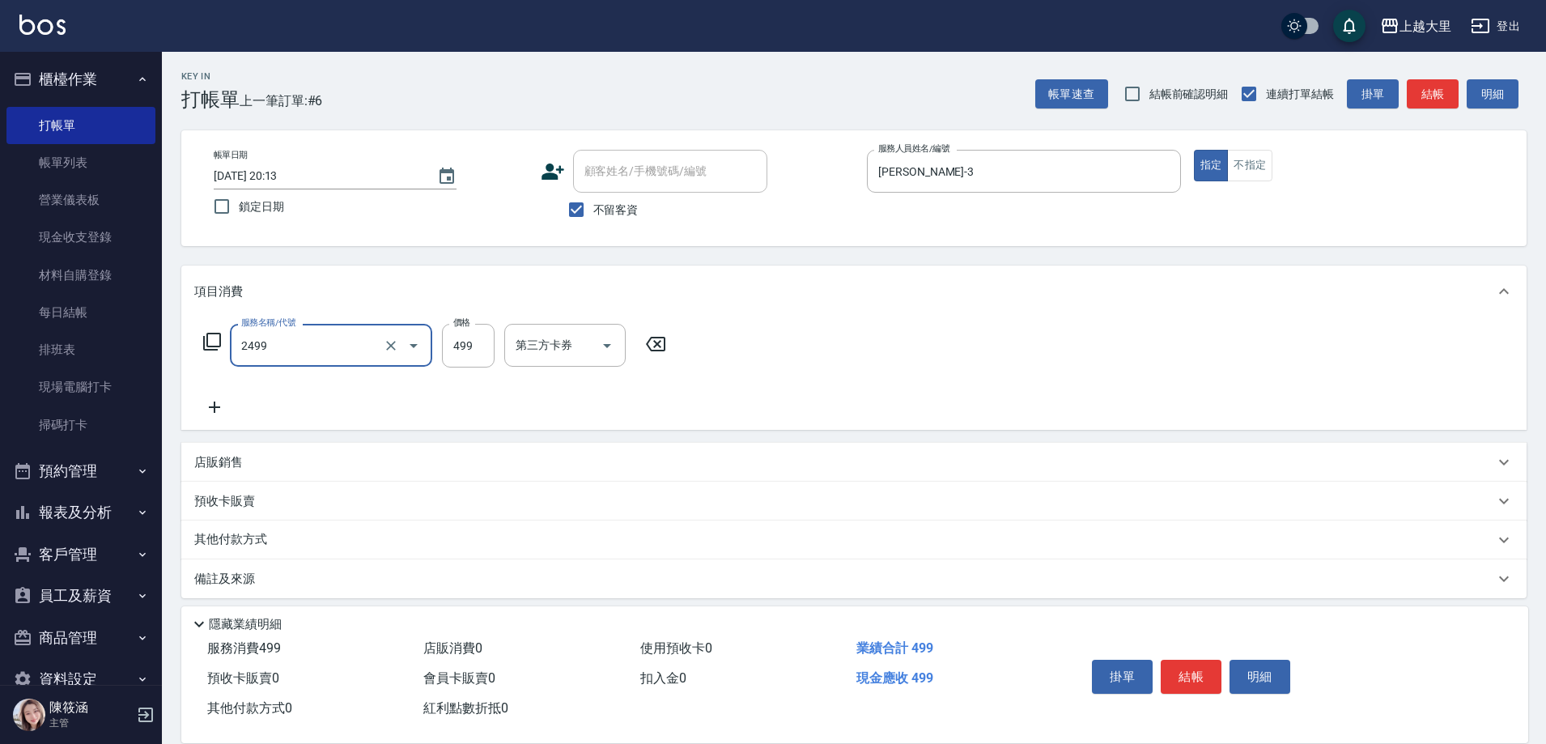
type input "499洗剪(2499)"
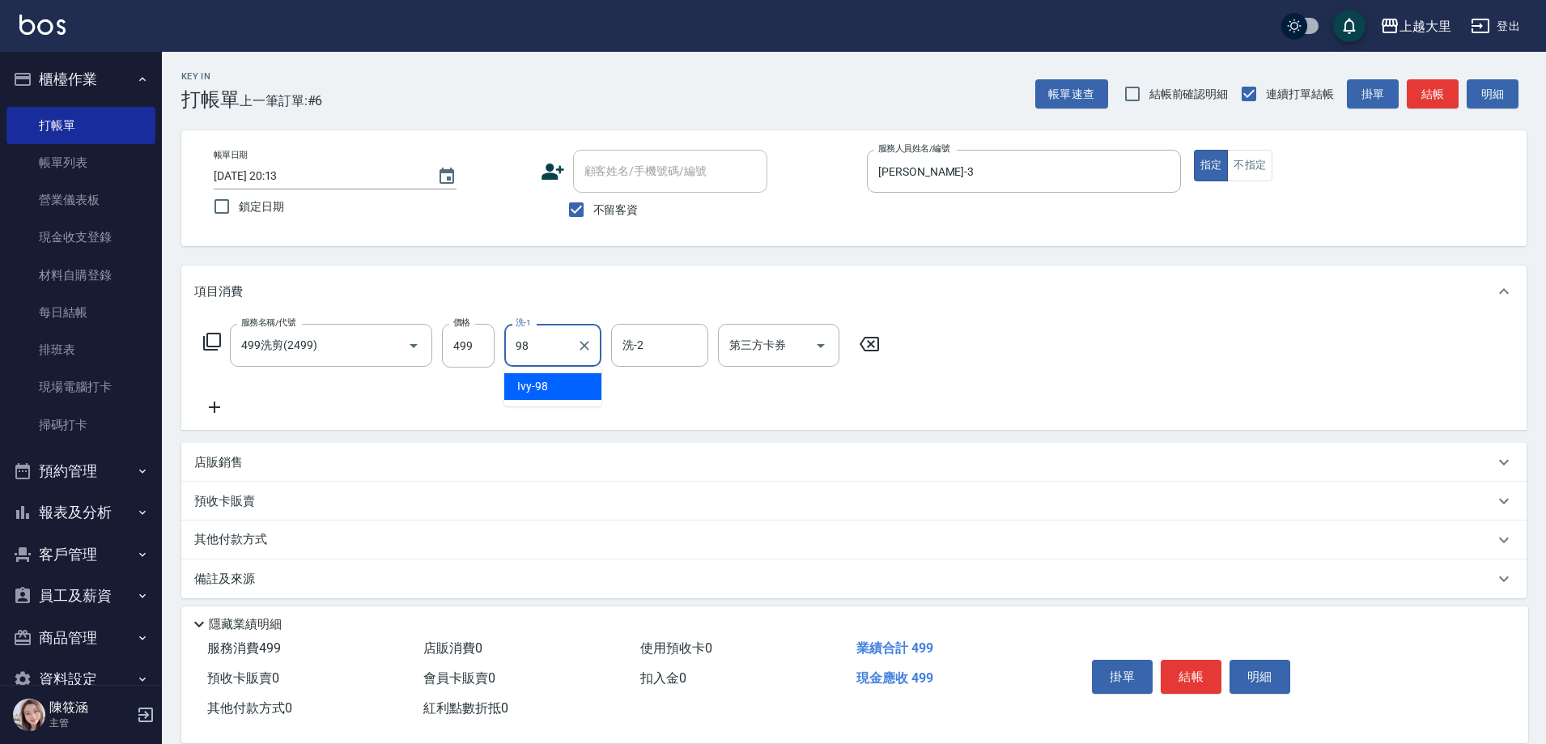
type input "Ivy-98"
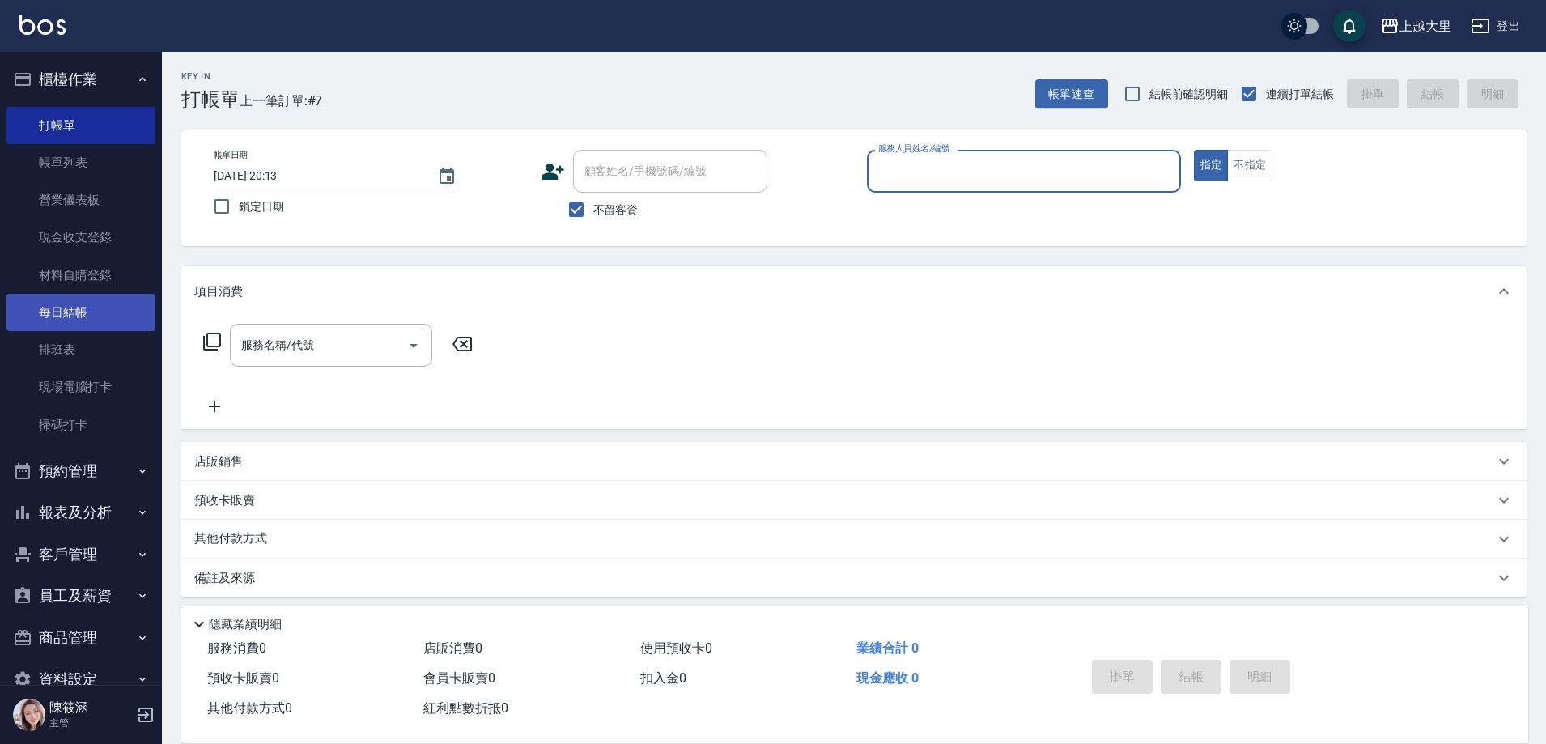
click at [70, 316] on link "每日結帳" at bounding box center [80, 312] width 149 height 37
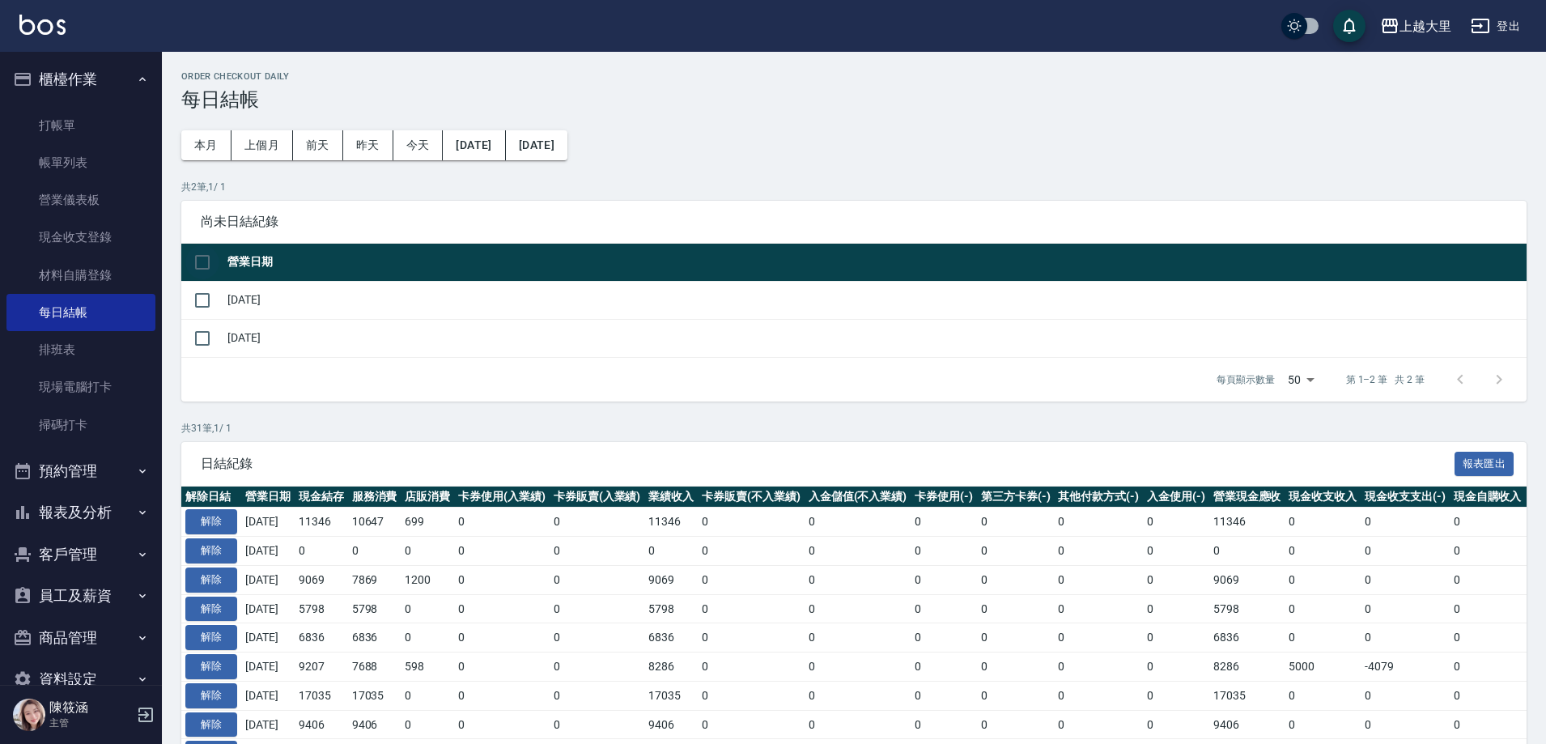
click at [190, 257] on input "checkbox" at bounding box center [202, 262] width 34 height 34
checkbox input "true"
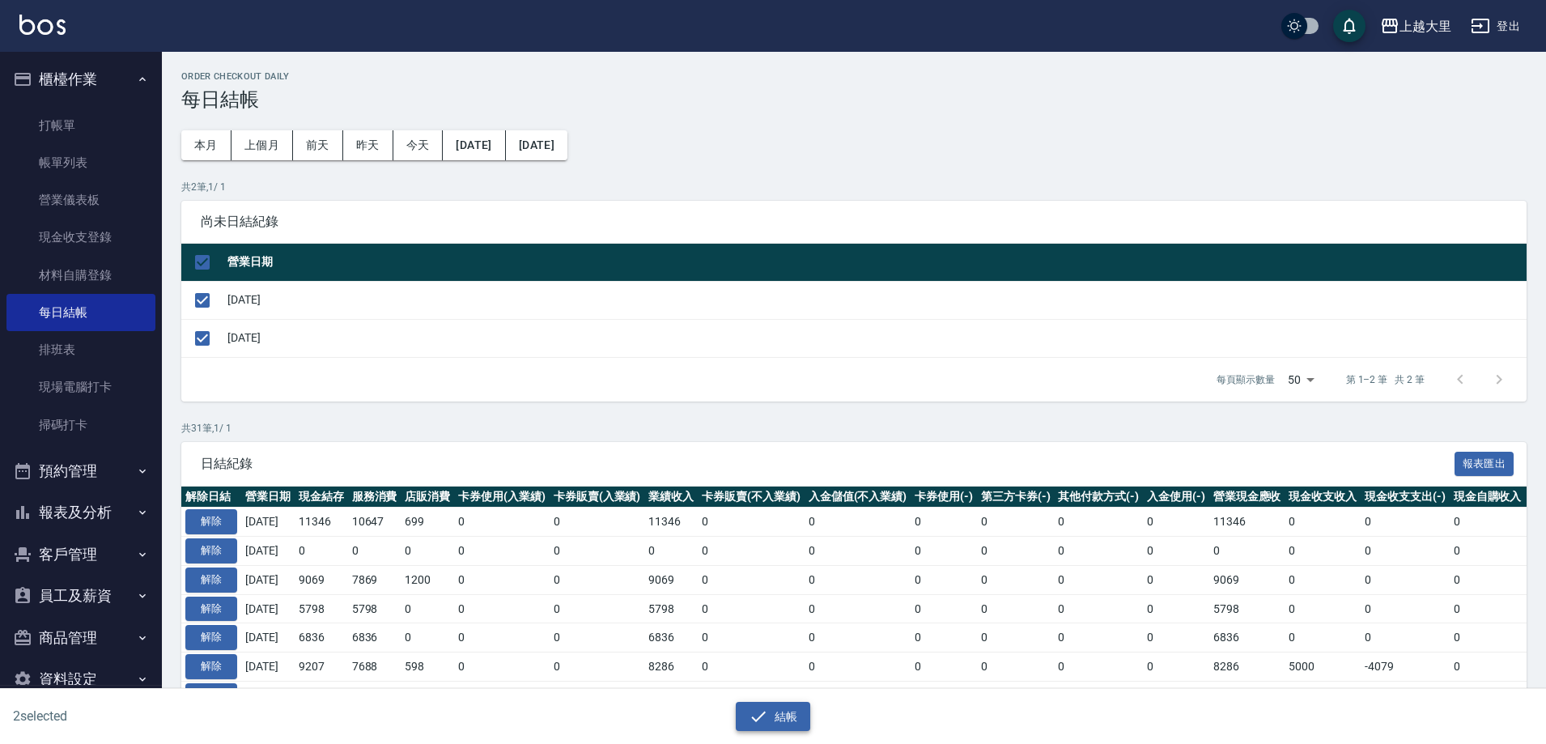
drag, startPoint x: 786, startPoint y: 700, endPoint x: 787, endPoint y: 713, distance: 13.0
click at [786, 704] on div "結帳" at bounding box center [767, 710] width 766 height 43
click at [787, 714] on button "結帳" at bounding box center [773, 717] width 75 height 30
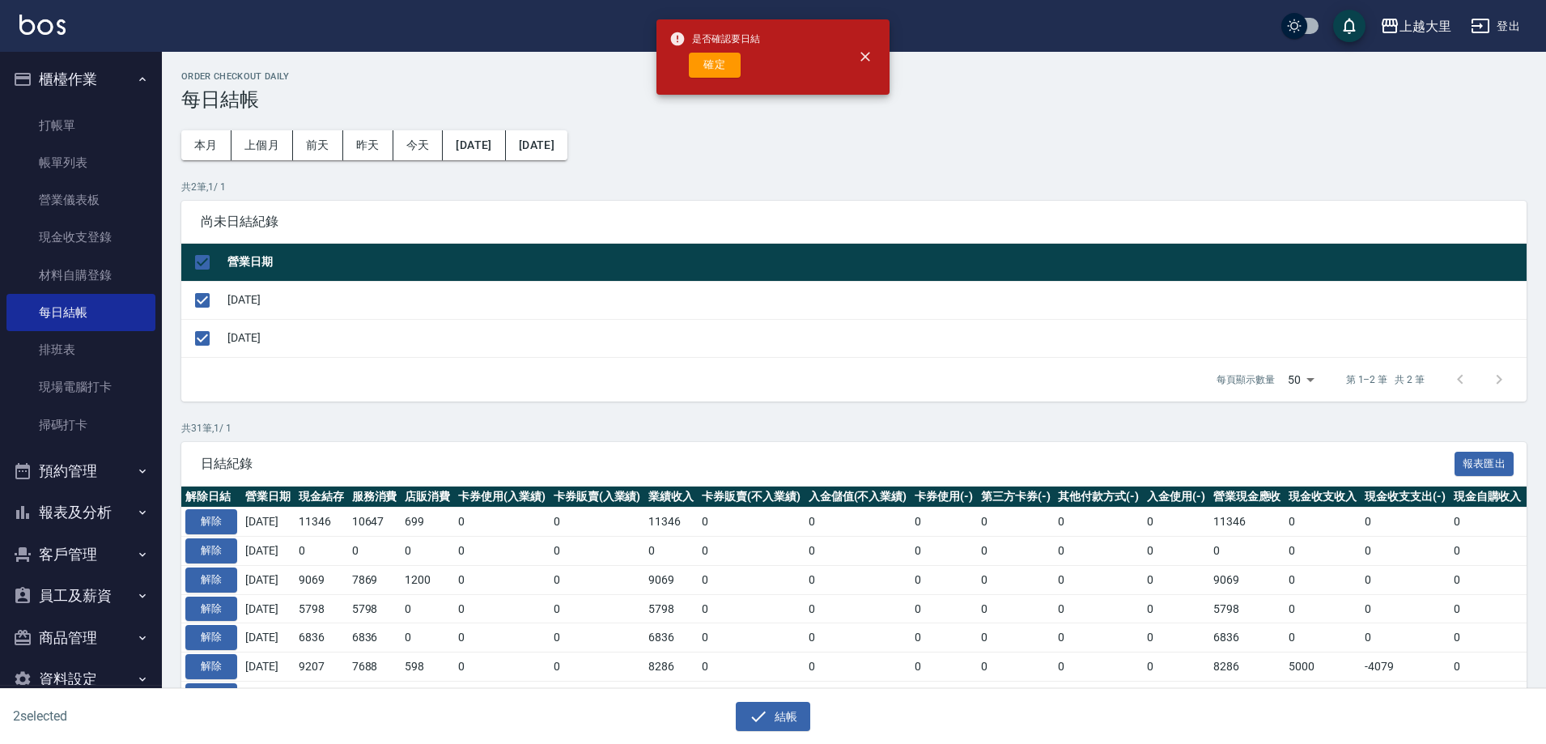
click at [714, 52] on div "是否確認要日結 確定" at bounding box center [714, 57] width 91 height 66
click at [707, 63] on button "確定" at bounding box center [715, 65] width 52 height 25
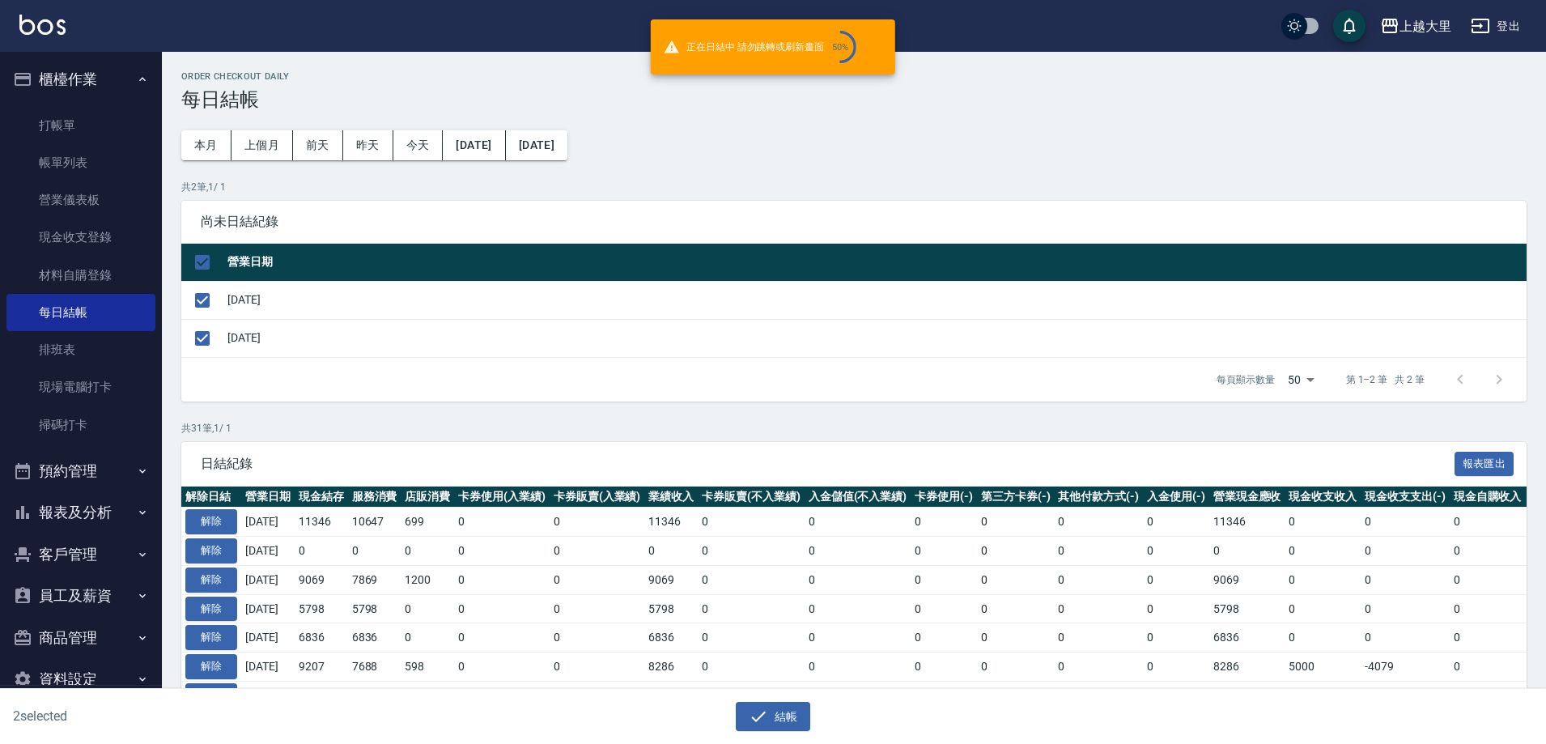
checkbox input "false"
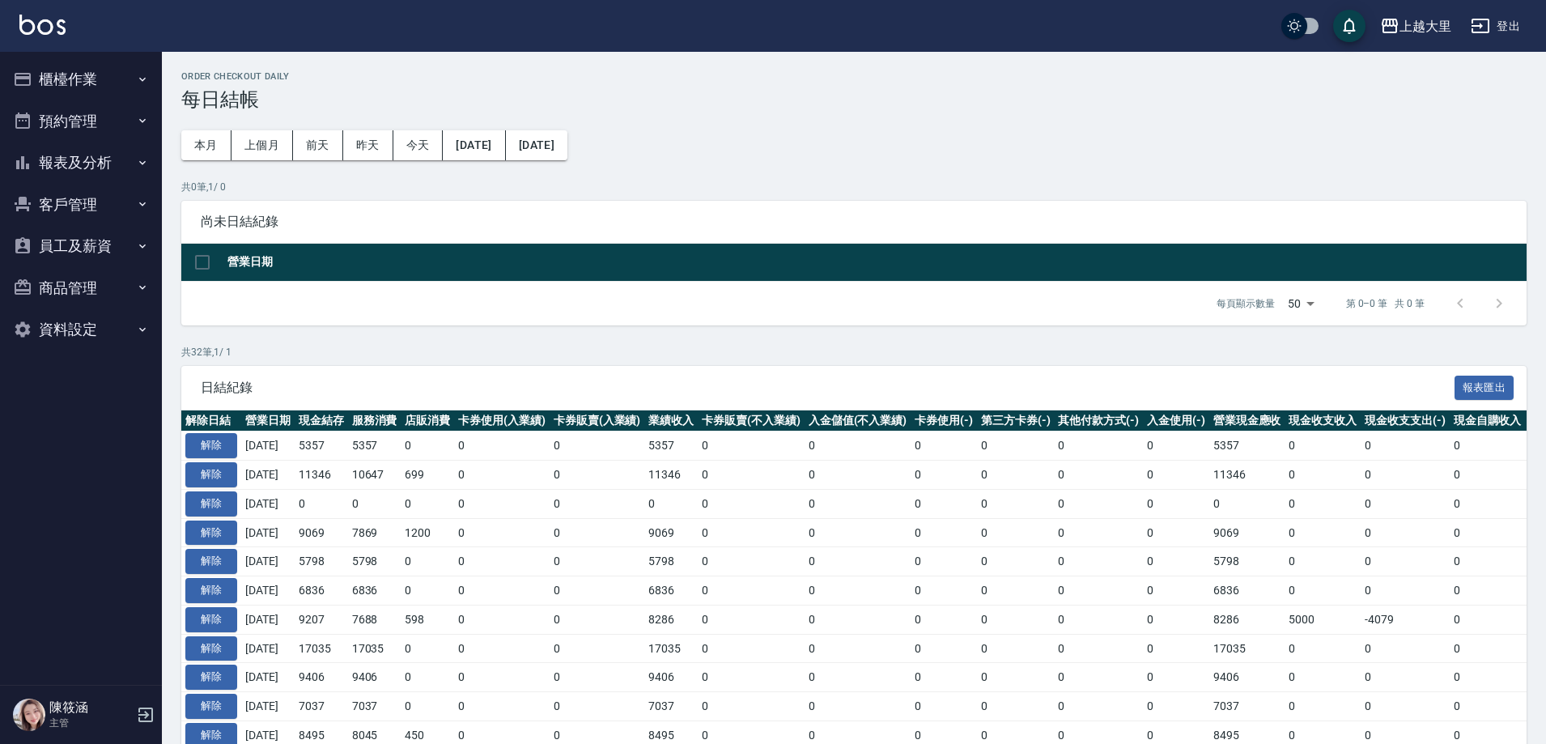
click at [103, 165] on button "報表及分析" at bounding box center [80, 163] width 149 height 42
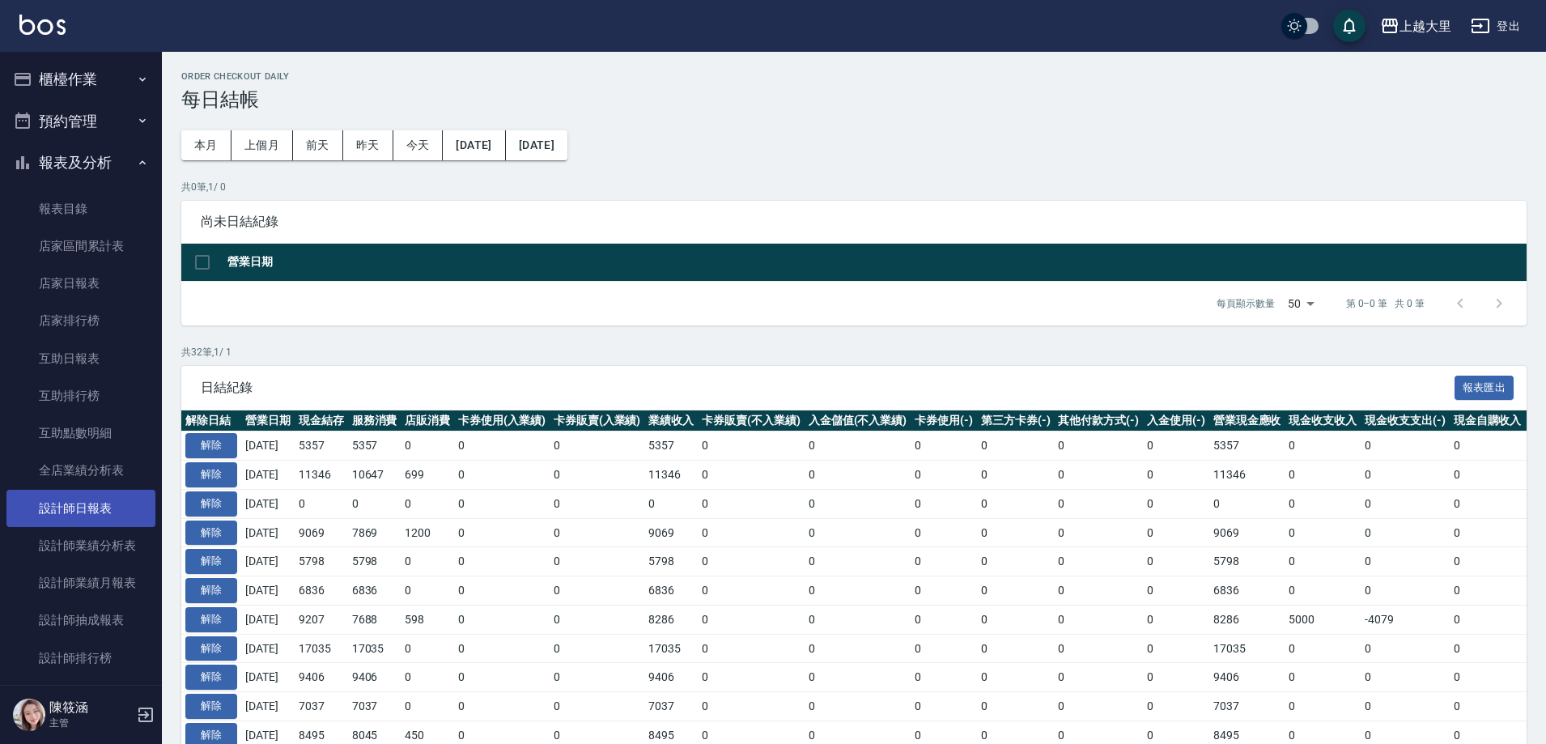
click at [89, 502] on link "設計師日報表" at bounding box center [80, 508] width 149 height 37
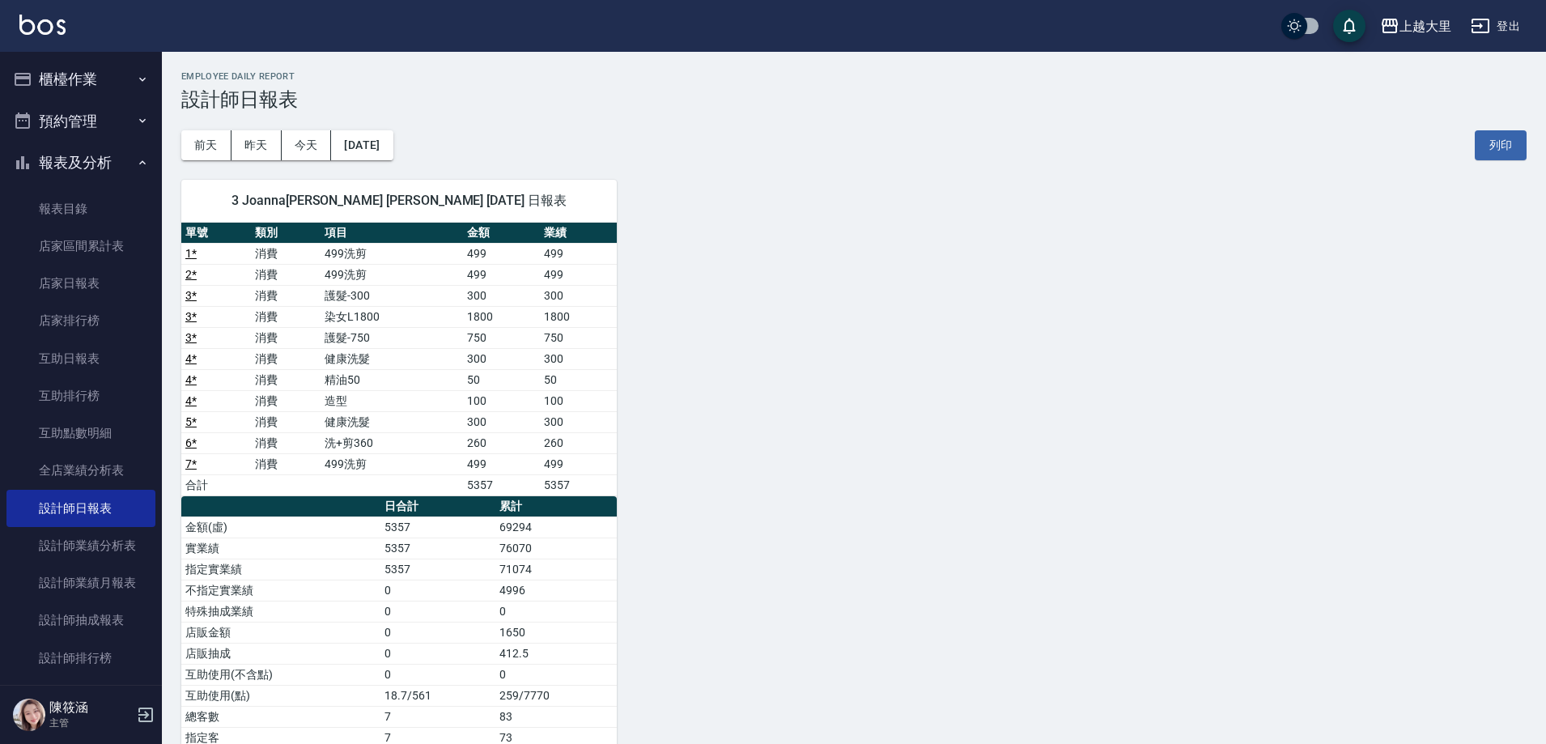
click at [805, 417] on div "3 Joanna[PERSON_NAME] [PERSON_NAME] [DATE] 日報表 單號 類別 項目 金額 業績 1 * 消費 499洗剪 499 …" at bounding box center [844, 506] width 1365 height 692
